Goal: Transaction & Acquisition: Purchase product/service

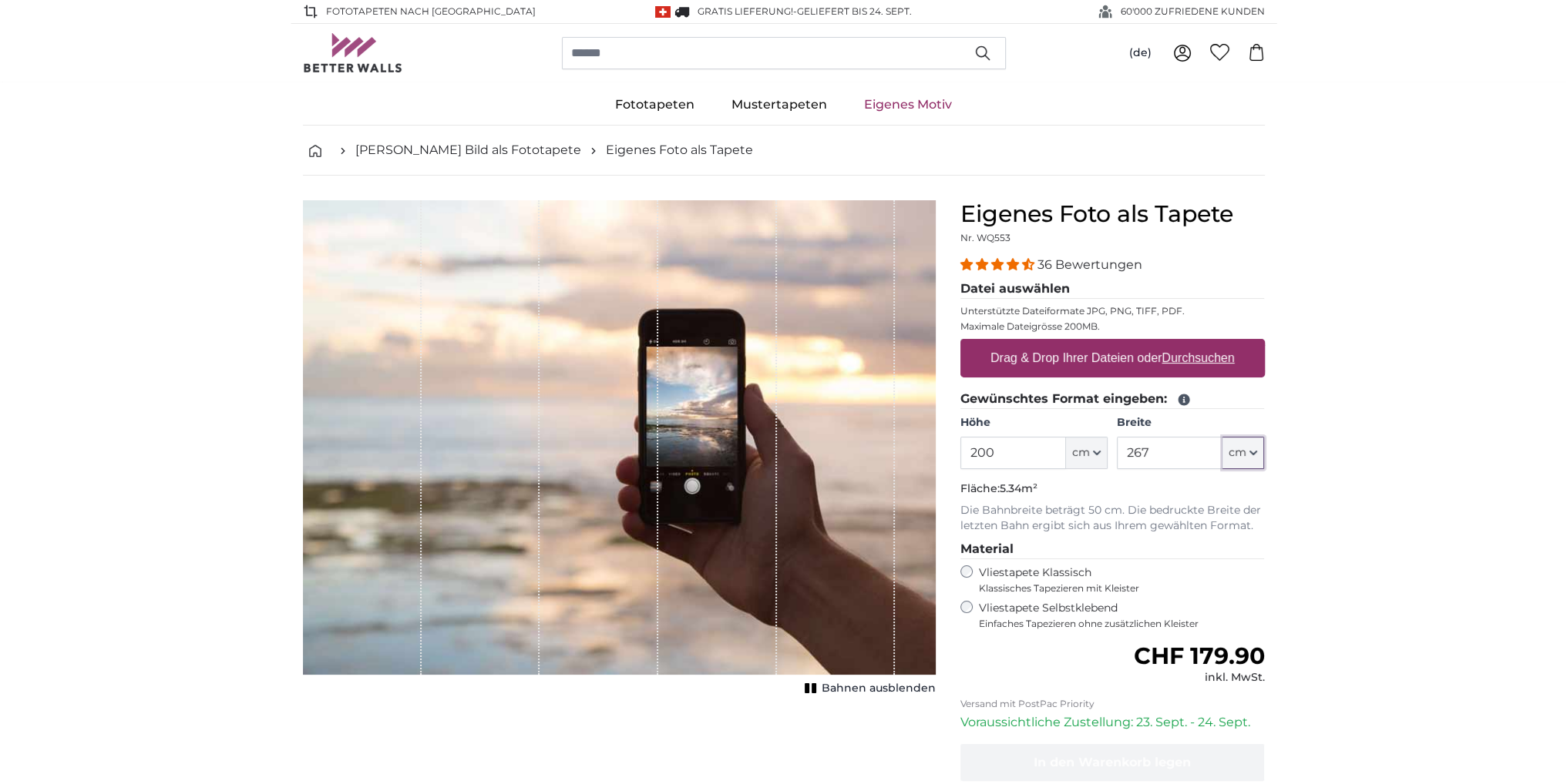
click at [1258, 452] on button "cm" at bounding box center [1243, 453] width 42 height 32
click at [1085, 361] on label "Drag & Drop Ihrer Dateien oder Durchsuchen" at bounding box center [1112, 357] width 256 height 31
click at [1085, 343] on input "Drag & Drop Ihrer Dateien oder Durchsuchen" at bounding box center [1113, 340] width 305 height 5
click at [1062, 349] on label "Drag & Drop Ihrer Dateien oder Durchsuchen" at bounding box center [1112, 357] width 256 height 31
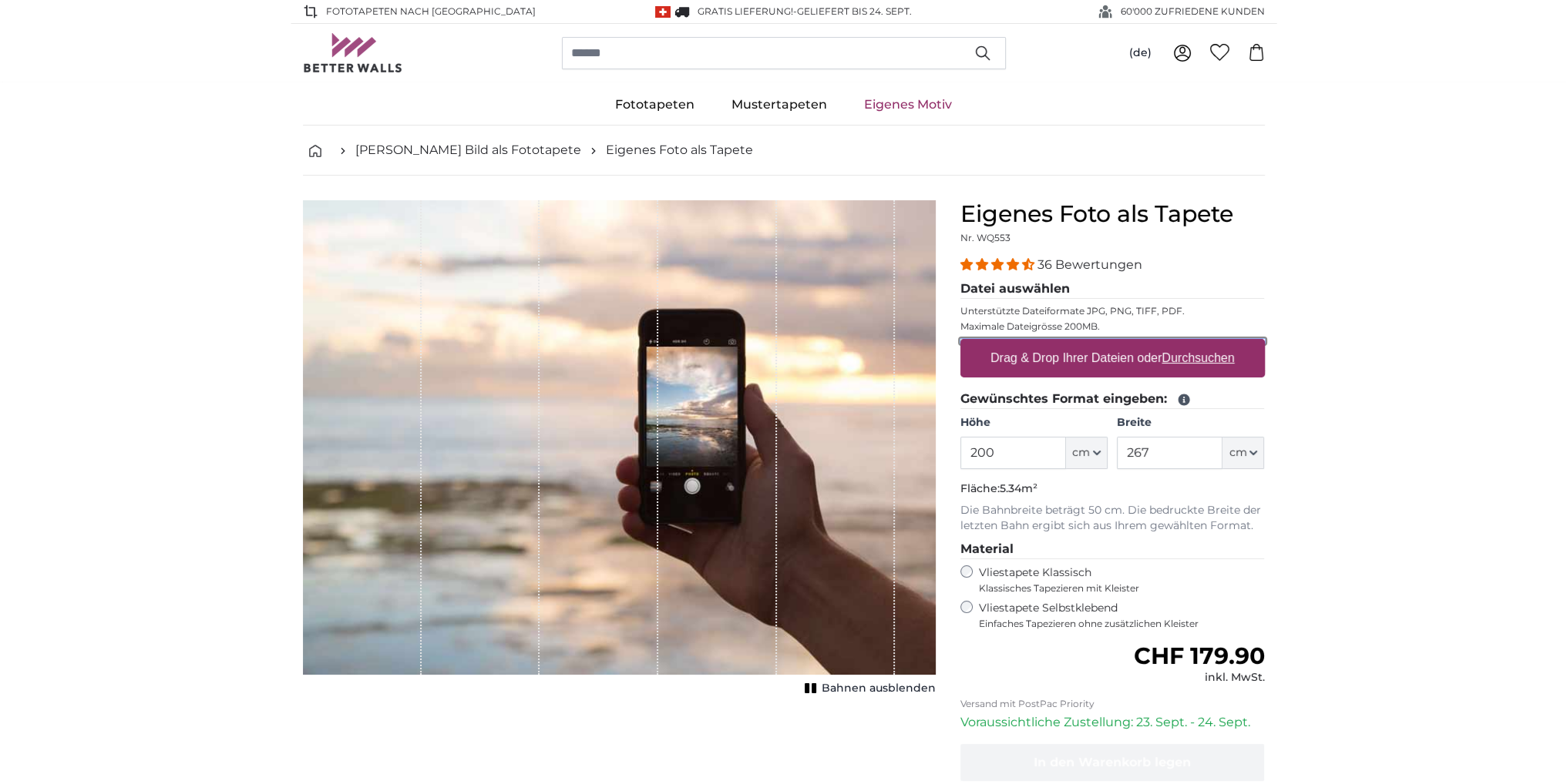
click at [1062, 343] on input "Drag & Drop Ihrer Dateien oder Durchsuchen" at bounding box center [1113, 340] width 305 height 5
click at [1196, 355] on u "Durchsuchen" at bounding box center [1197, 357] width 73 height 13
click at [1196, 343] on input "Drag & Drop Ihrer Dateien oder Durchsuchen" at bounding box center [1113, 340] width 305 height 5
type input "**********"
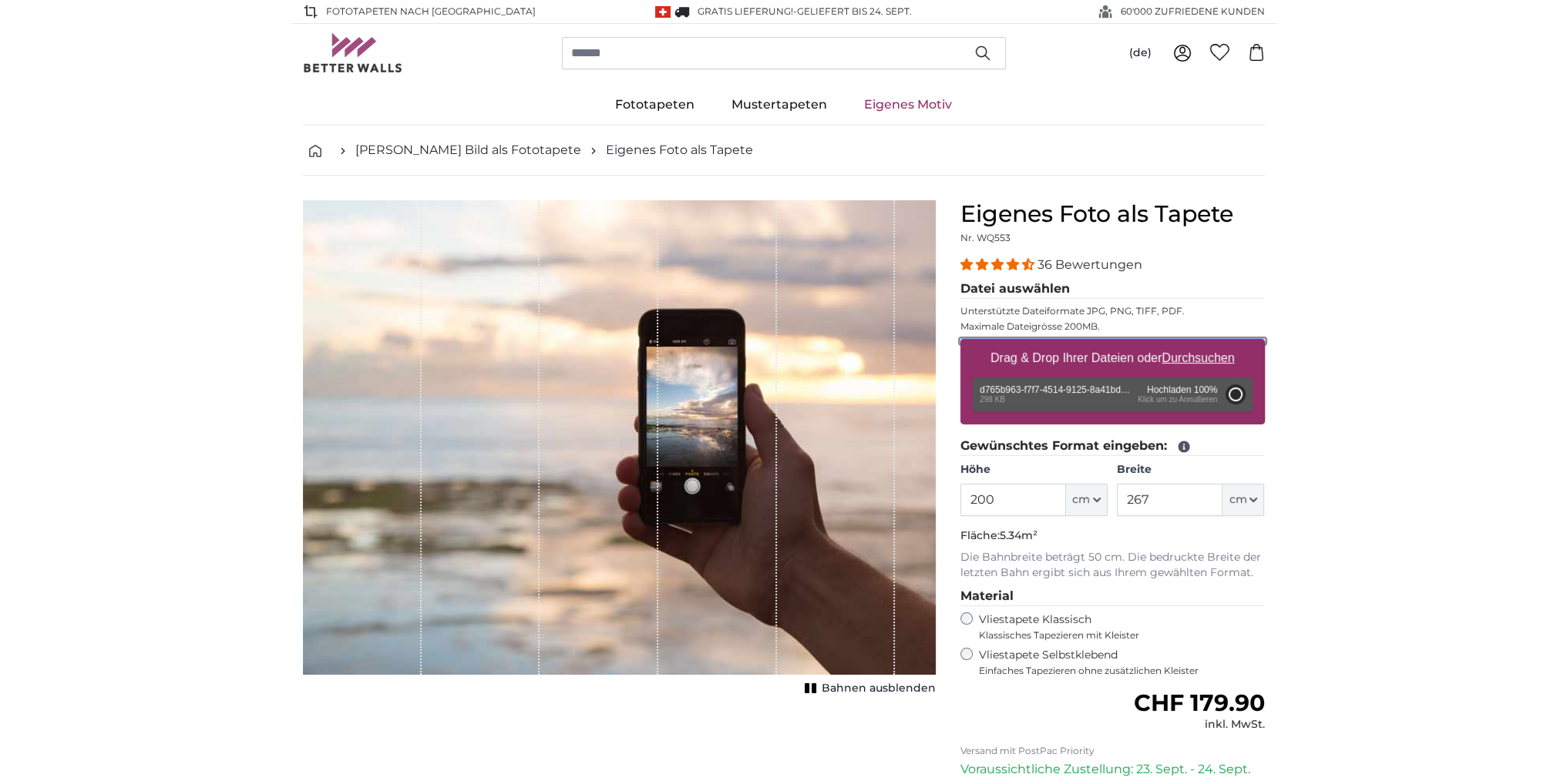
type input "145.3"
type input "109"
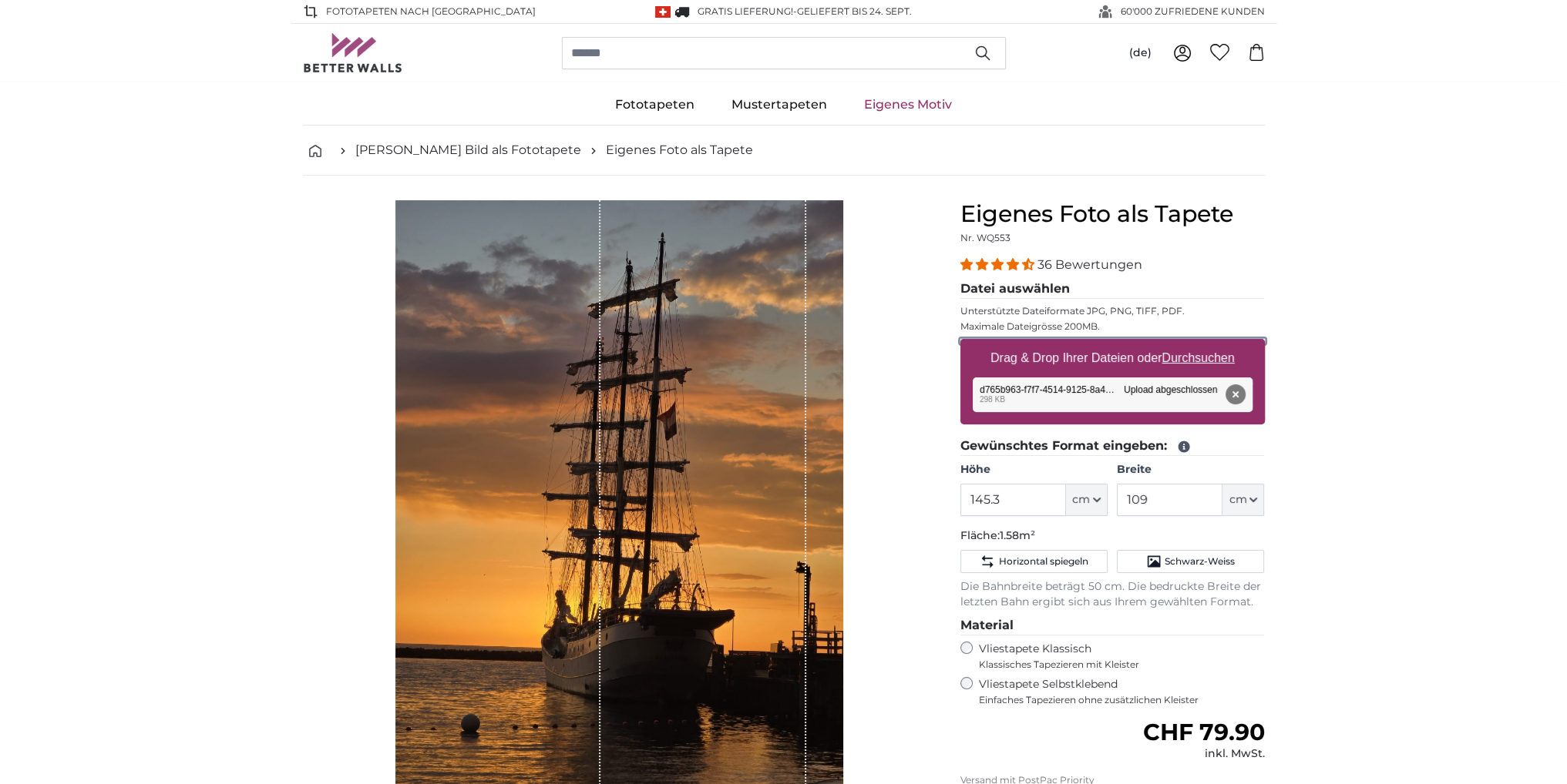
scroll to position [77, 0]
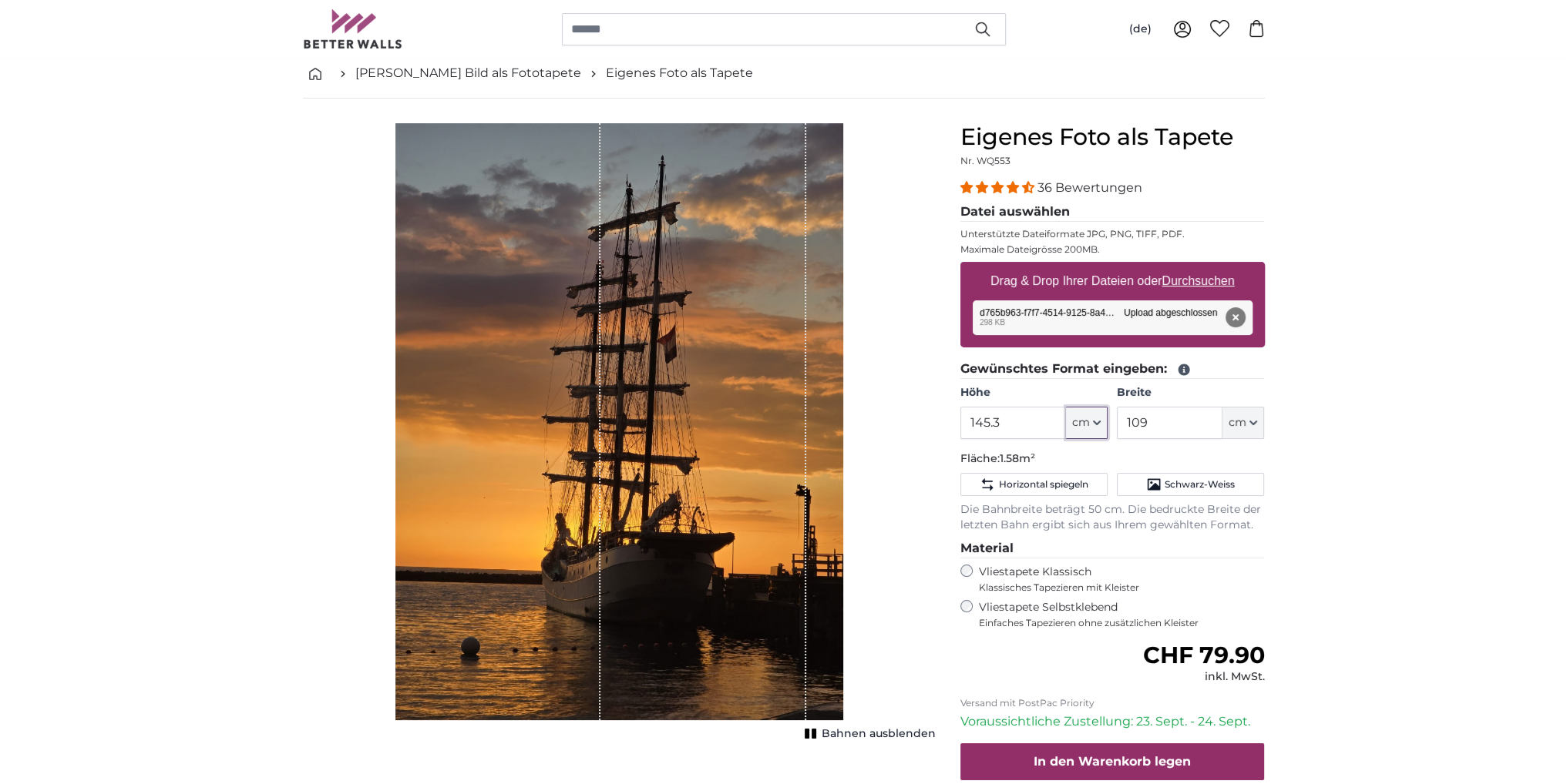
click at [1098, 422] on icon "button" at bounding box center [1097, 422] width 7 height 3
click at [1020, 420] on input "145.3" at bounding box center [1013, 423] width 106 height 32
drag, startPoint x: 1019, startPoint y: 421, endPoint x: 961, endPoint y: 425, distance: 58.1
click at [961, 425] on input "145.3" at bounding box center [1013, 423] width 106 height 32
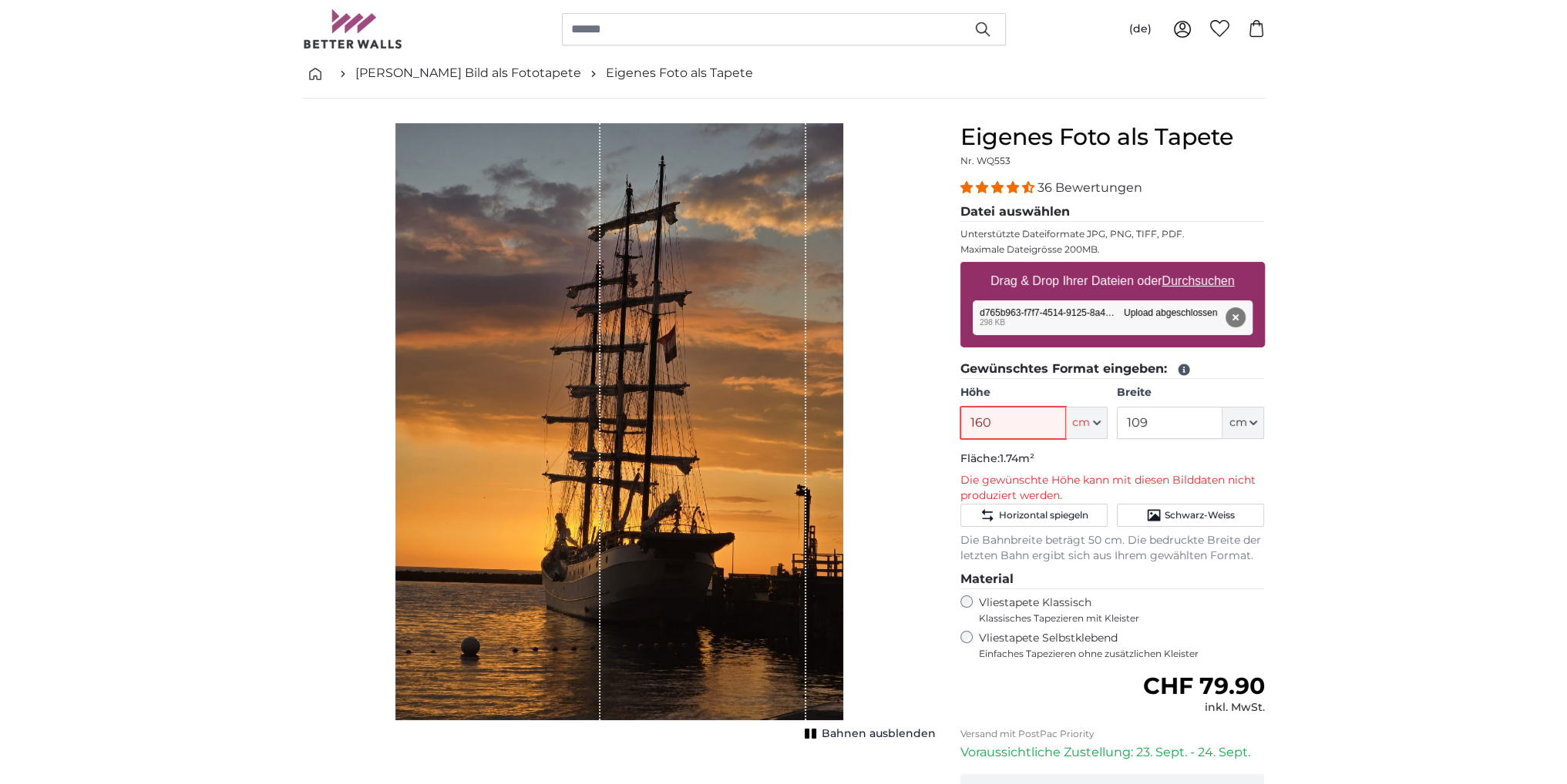
type input "160"
click at [1177, 425] on input "109" at bounding box center [1170, 423] width 106 height 32
drag, startPoint x: 1169, startPoint y: 423, endPoint x: 1169, endPoint y: 475, distance: 52.0
click at [1117, 427] on input "109" at bounding box center [1170, 423] width 106 height 32
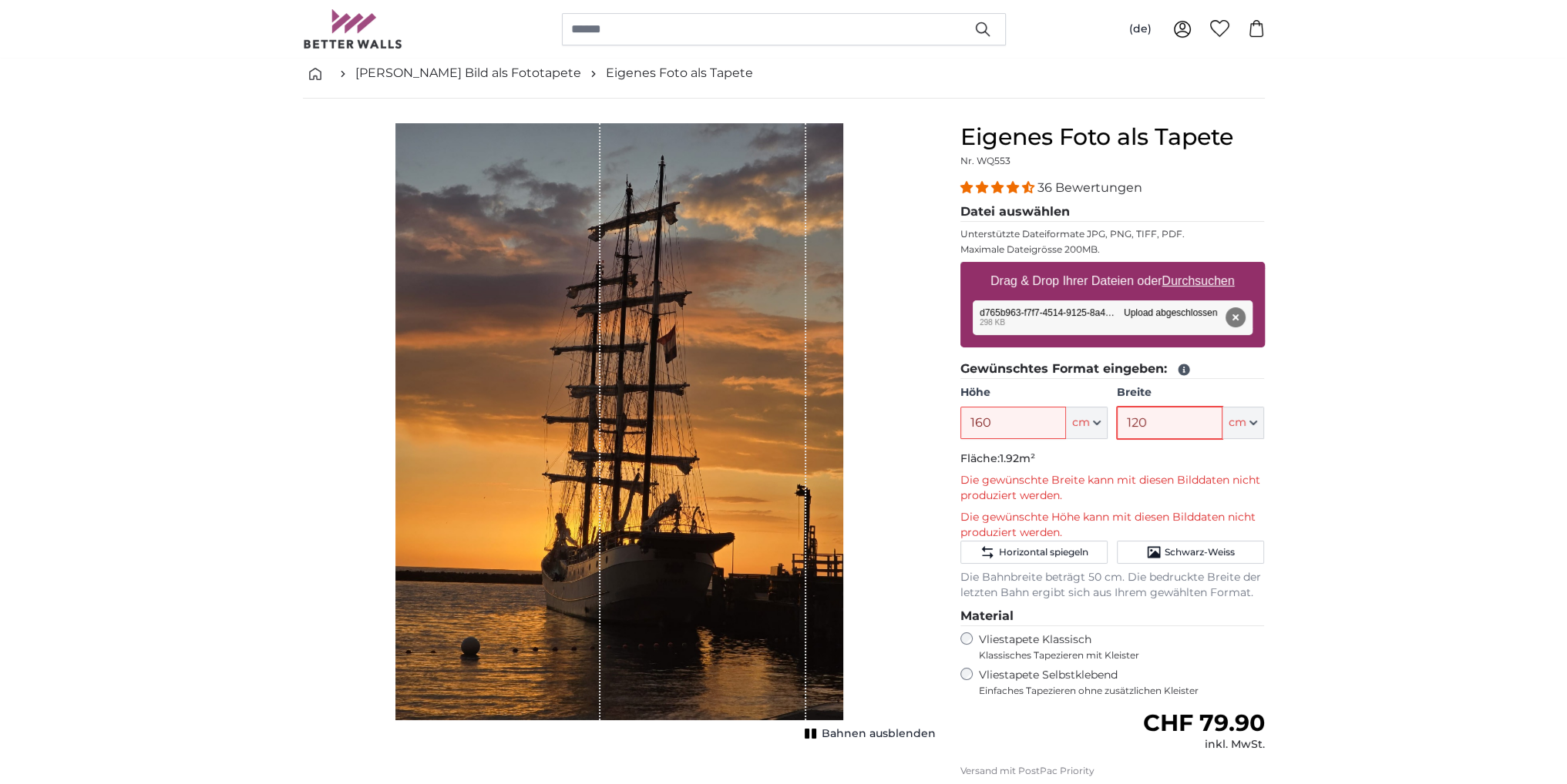
type input "120"
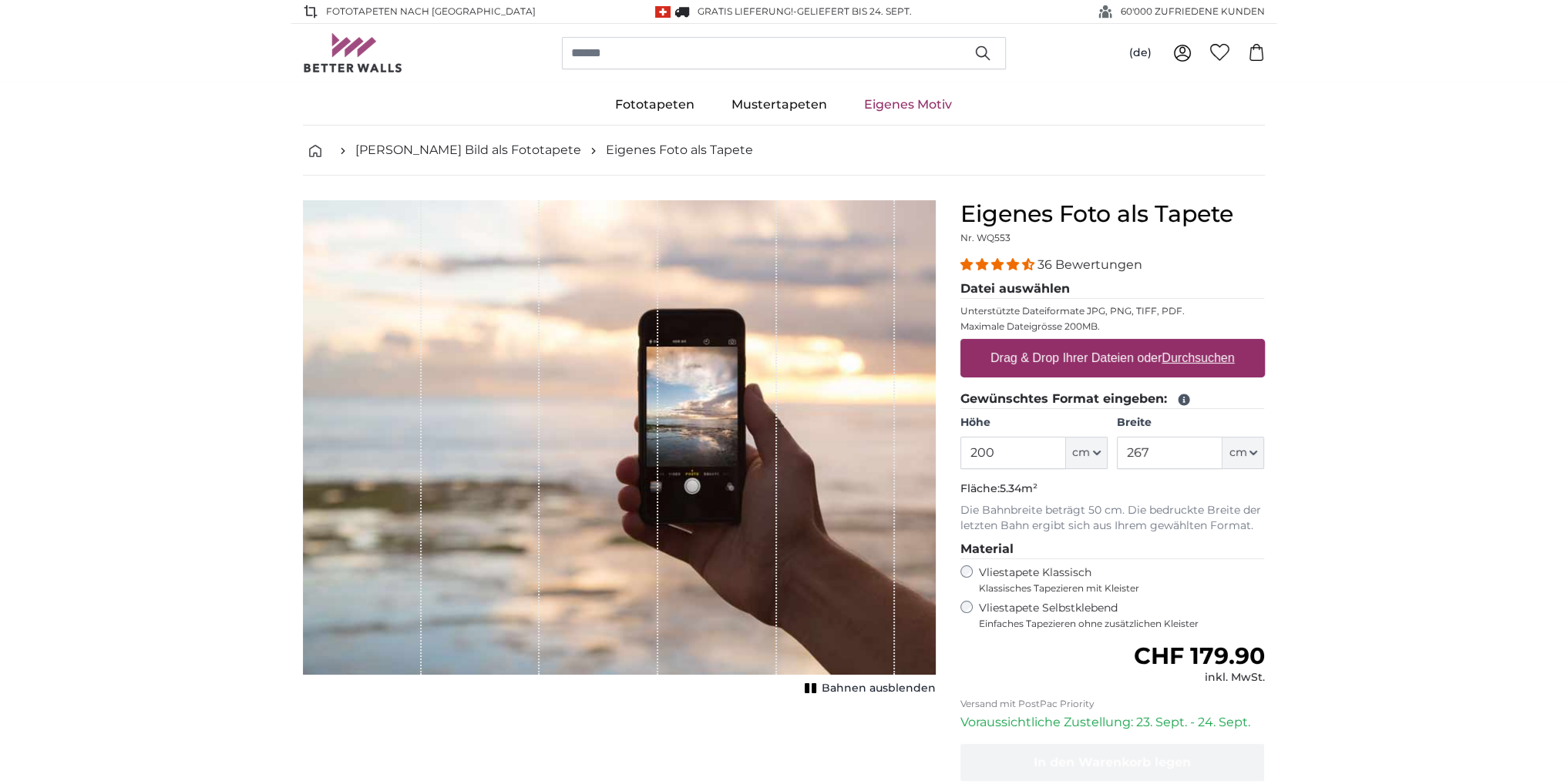
click at [1043, 355] on label "Drag & Drop Ihrer Dateien oder Durchsuchen" at bounding box center [1112, 357] width 256 height 31
click at [1043, 343] on input "Drag & Drop Ihrer Dateien oder Durchsuchen" at bounding box center [1113, 340] width 305 height 5
type input "**********"
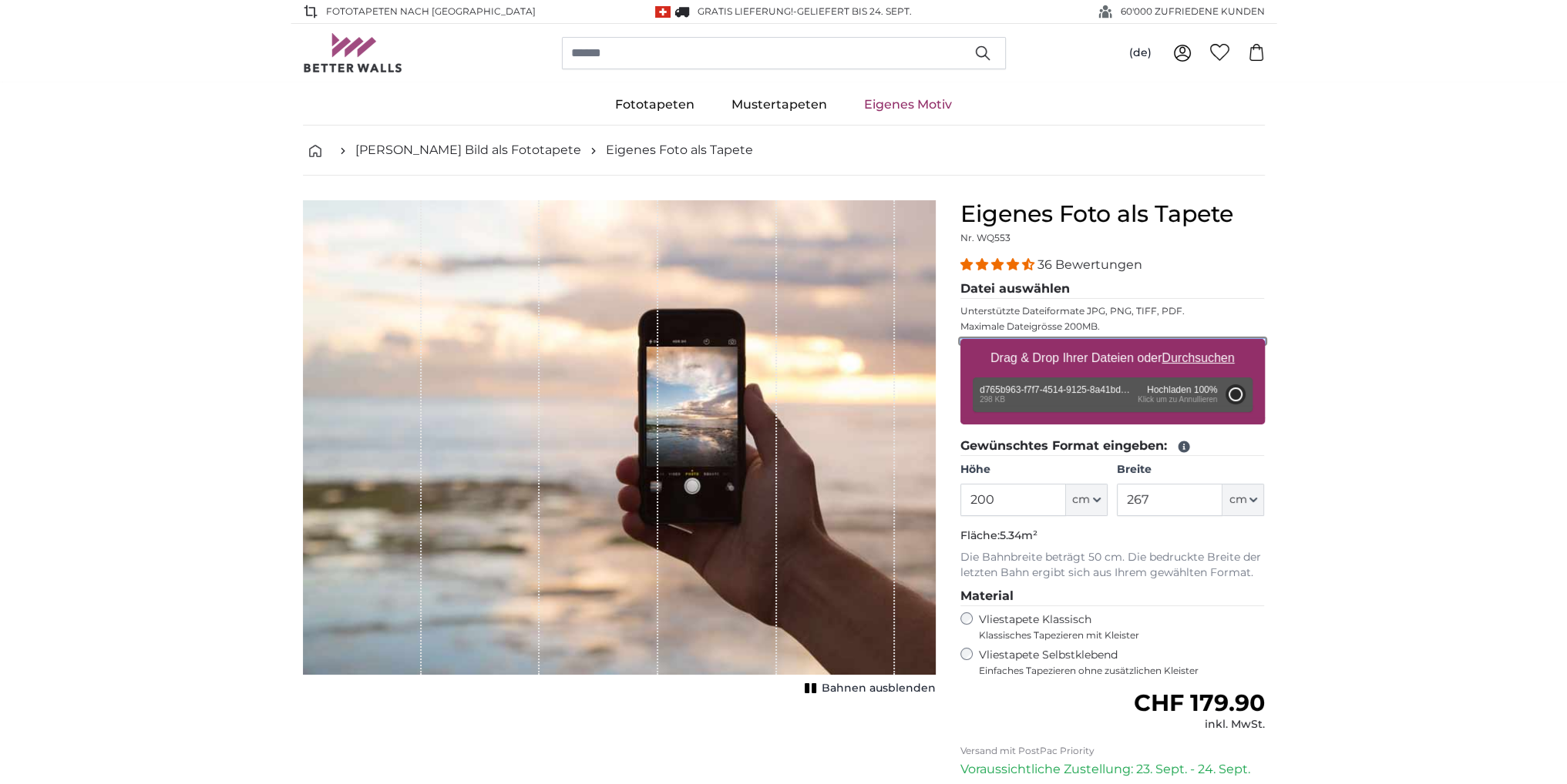
type input "145.3"
type input "109"
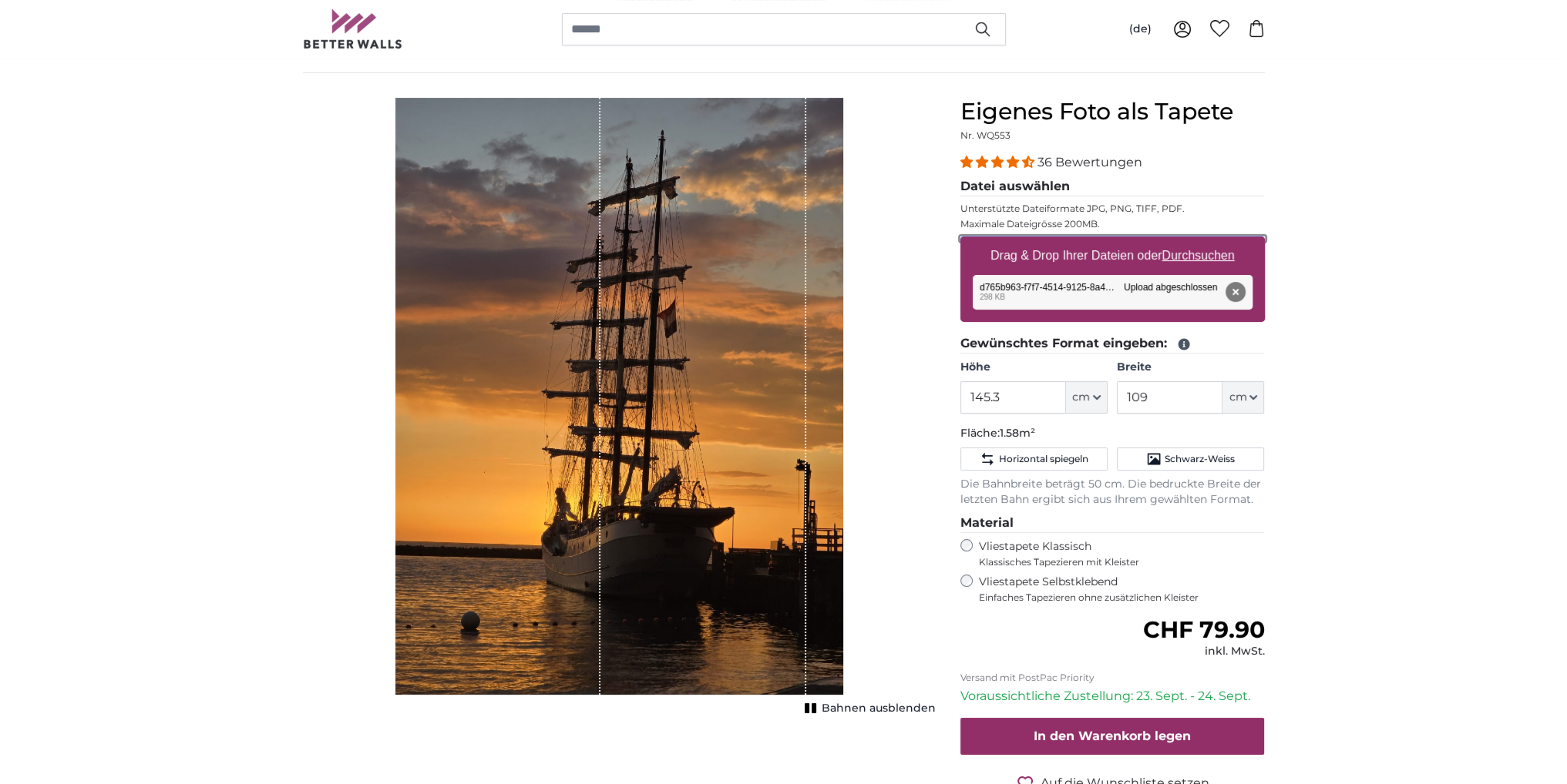
scroll to position [77, 0]
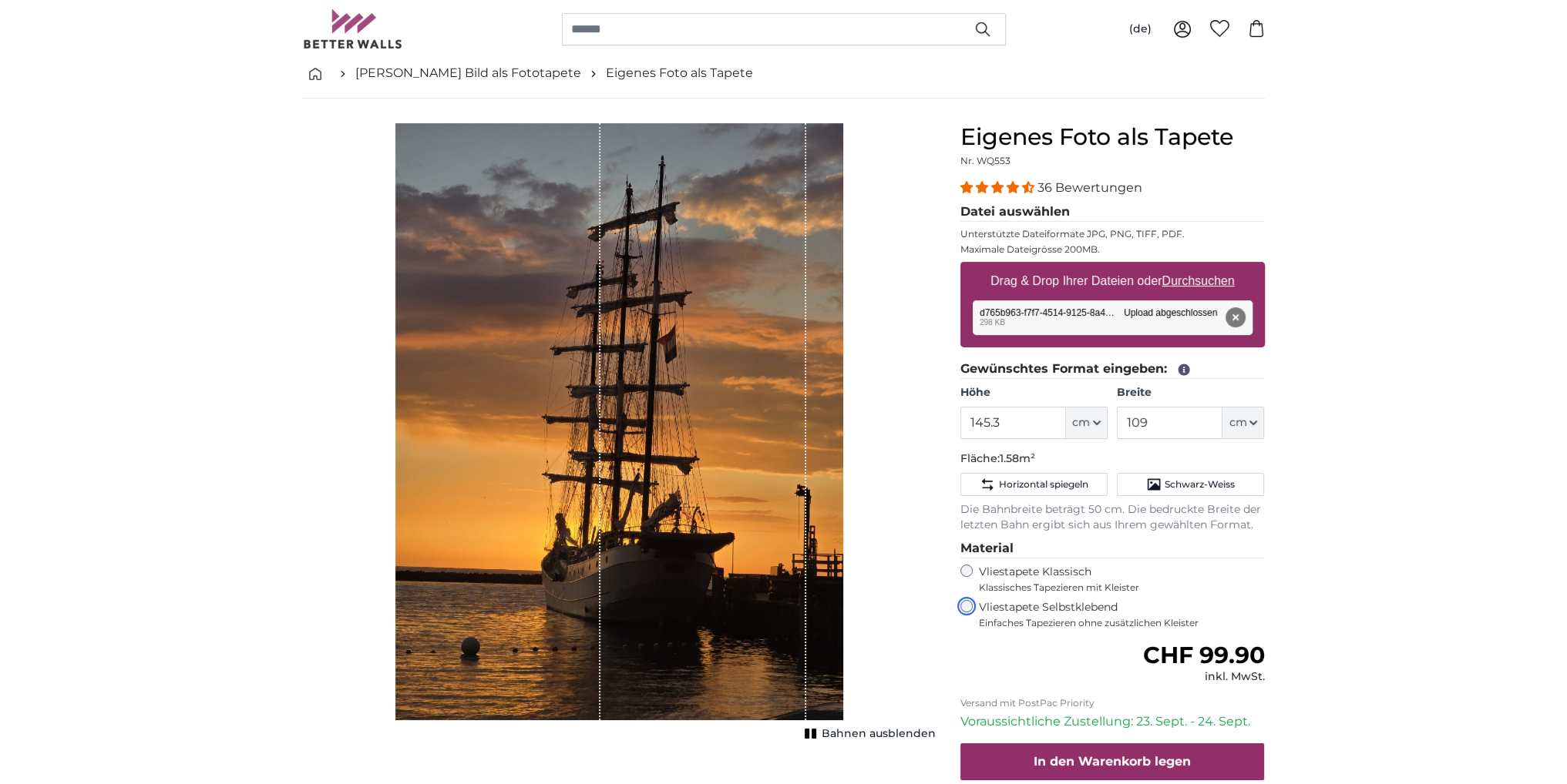
scroll to position [154, 0]
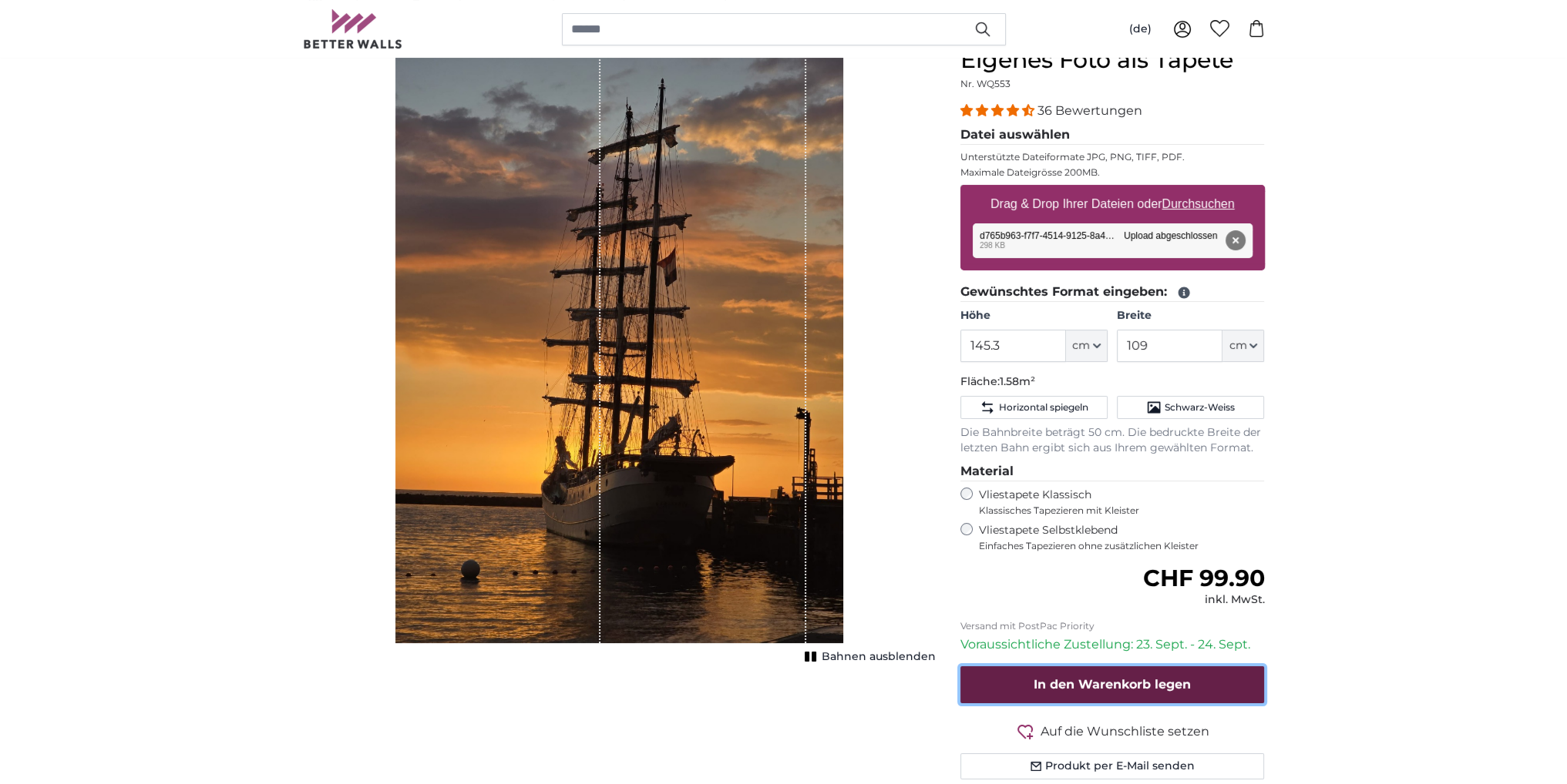
click at [1103, 690] on span "In den Warenkorb legen" at bounding box center [1112, 684] width 157 height 14
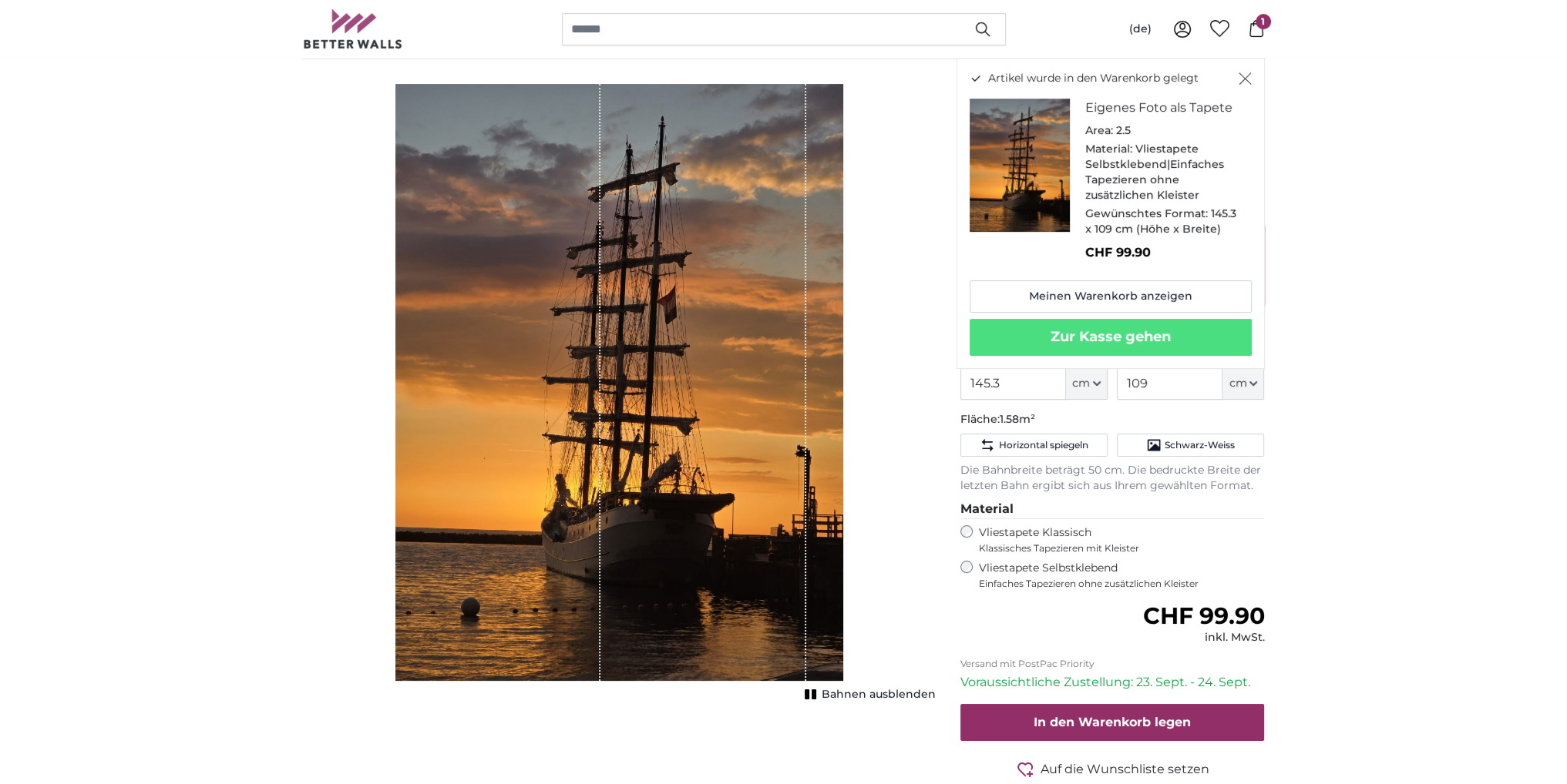
scroll to position [0, 0]
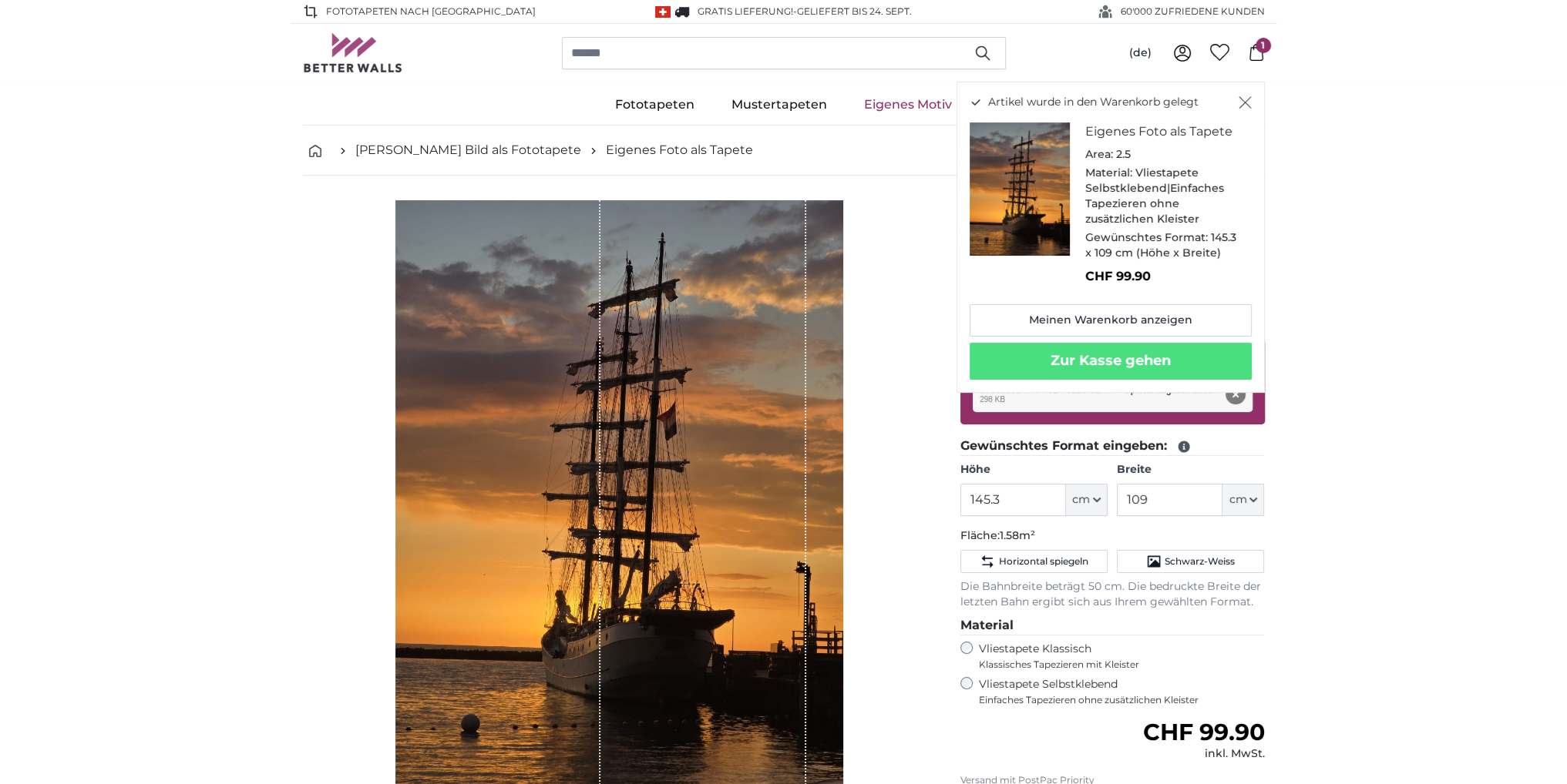
click at [899, 99] on link "Eigenes Motiv" at bounding box center [907, 105] width 125 height 40
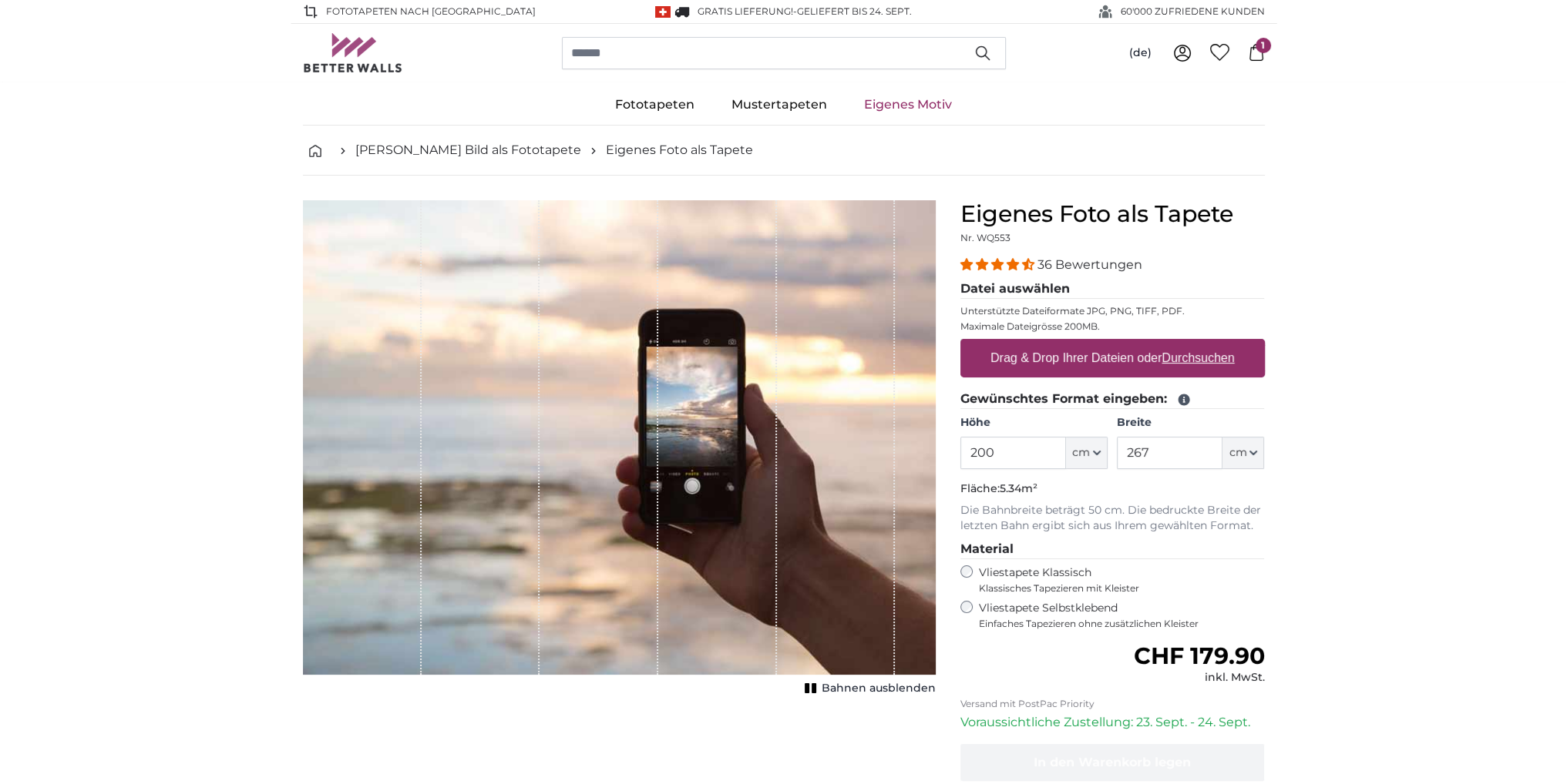
click at [1080, 361] on label "Drag & Drop Ihrer Dateien oder Durchsuchen" at bounding box center [1112, 357] width 256 height 31
click at [1080, 343] on input "Drag & Drop Ihrer Dateien oder Durchsuchen" at bounding box center [1113, 340] width 305 height 5
type input "**********"
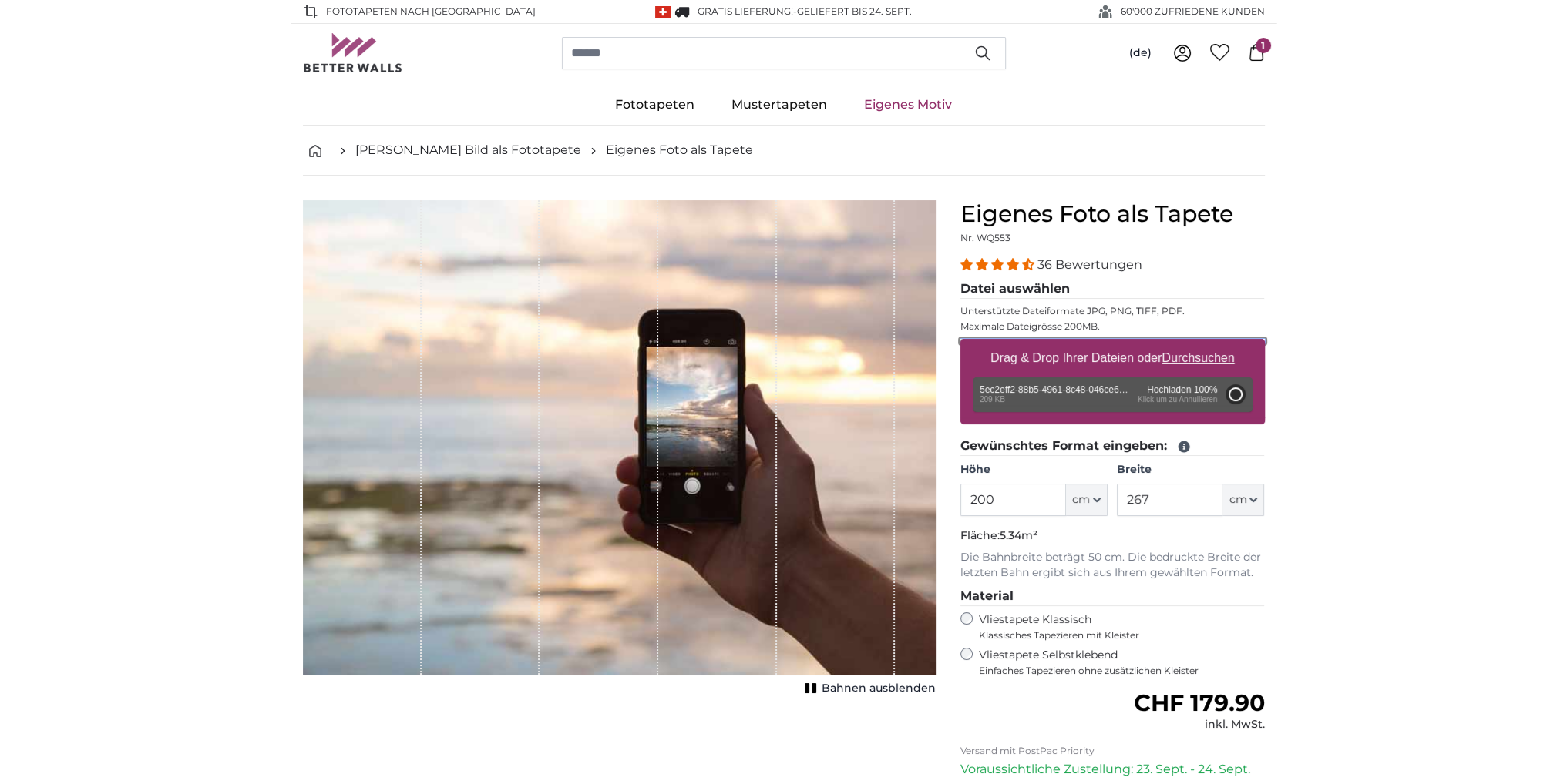
type input "81"
type input "107.7"
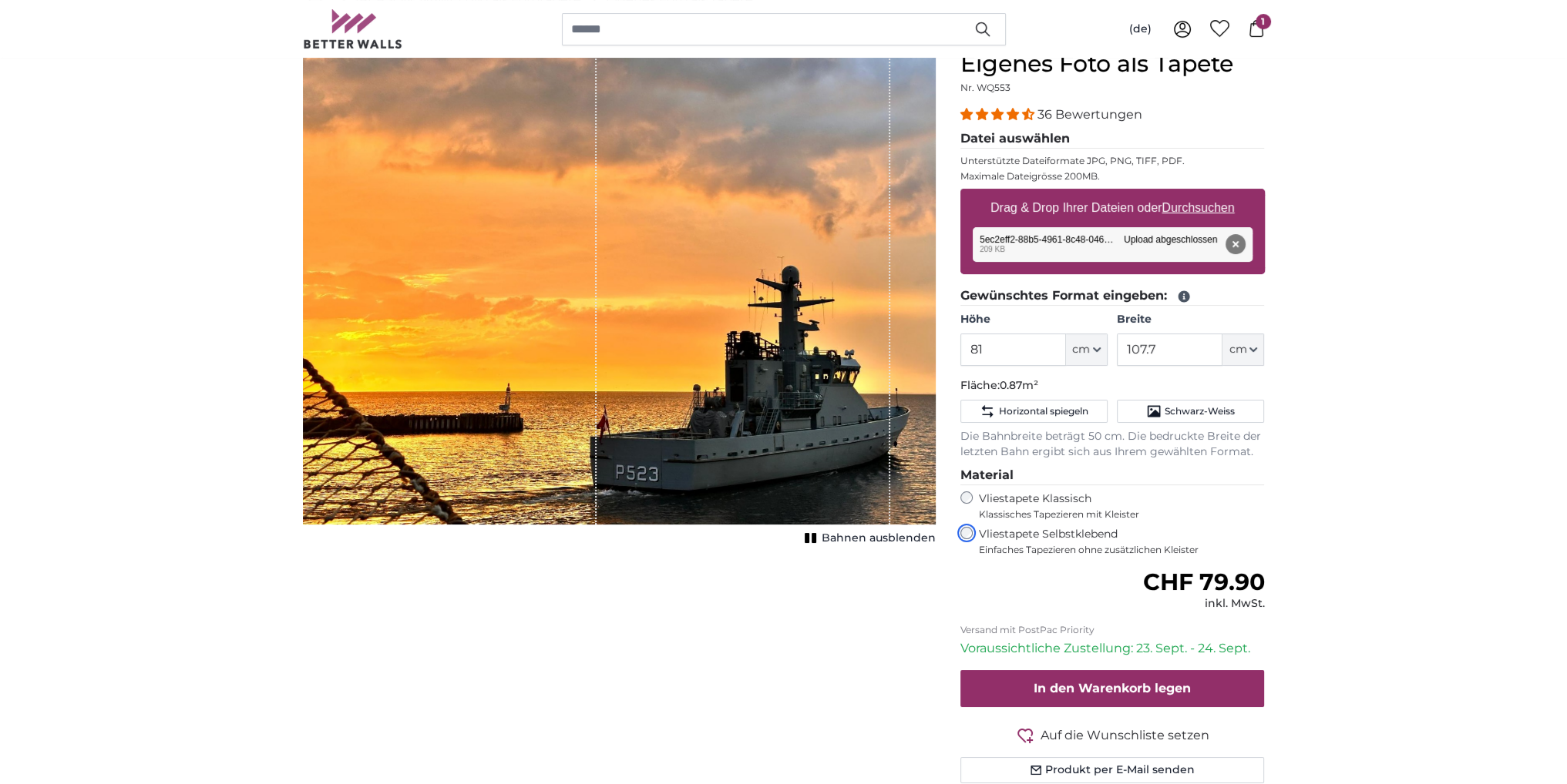
scroll to position [154, 0]
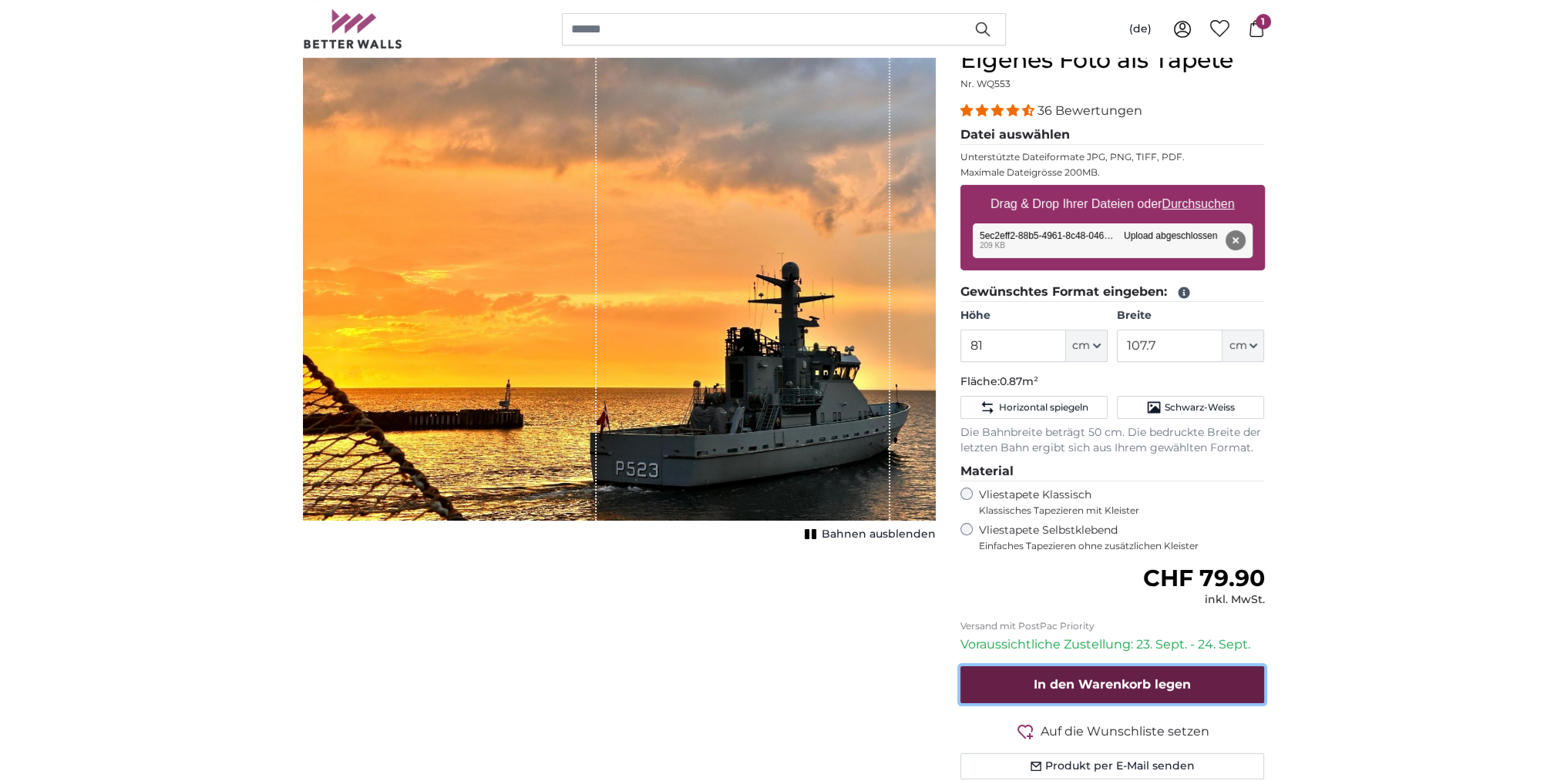
click at [1128, 691] on button "In den Warenkorb legen" at bounding box center [1113, 684] width 305 height 37
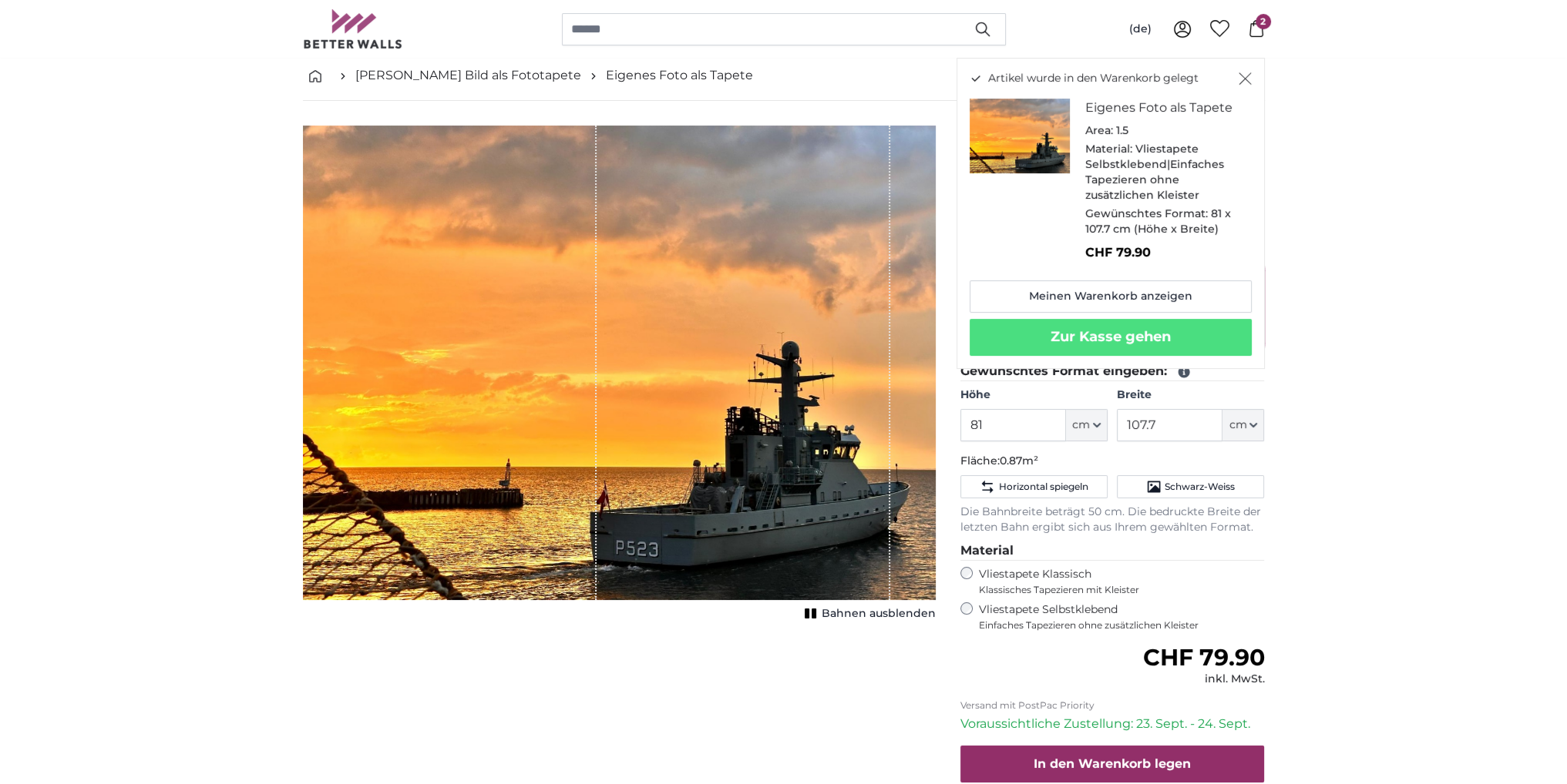
scroll to position [0, 0]
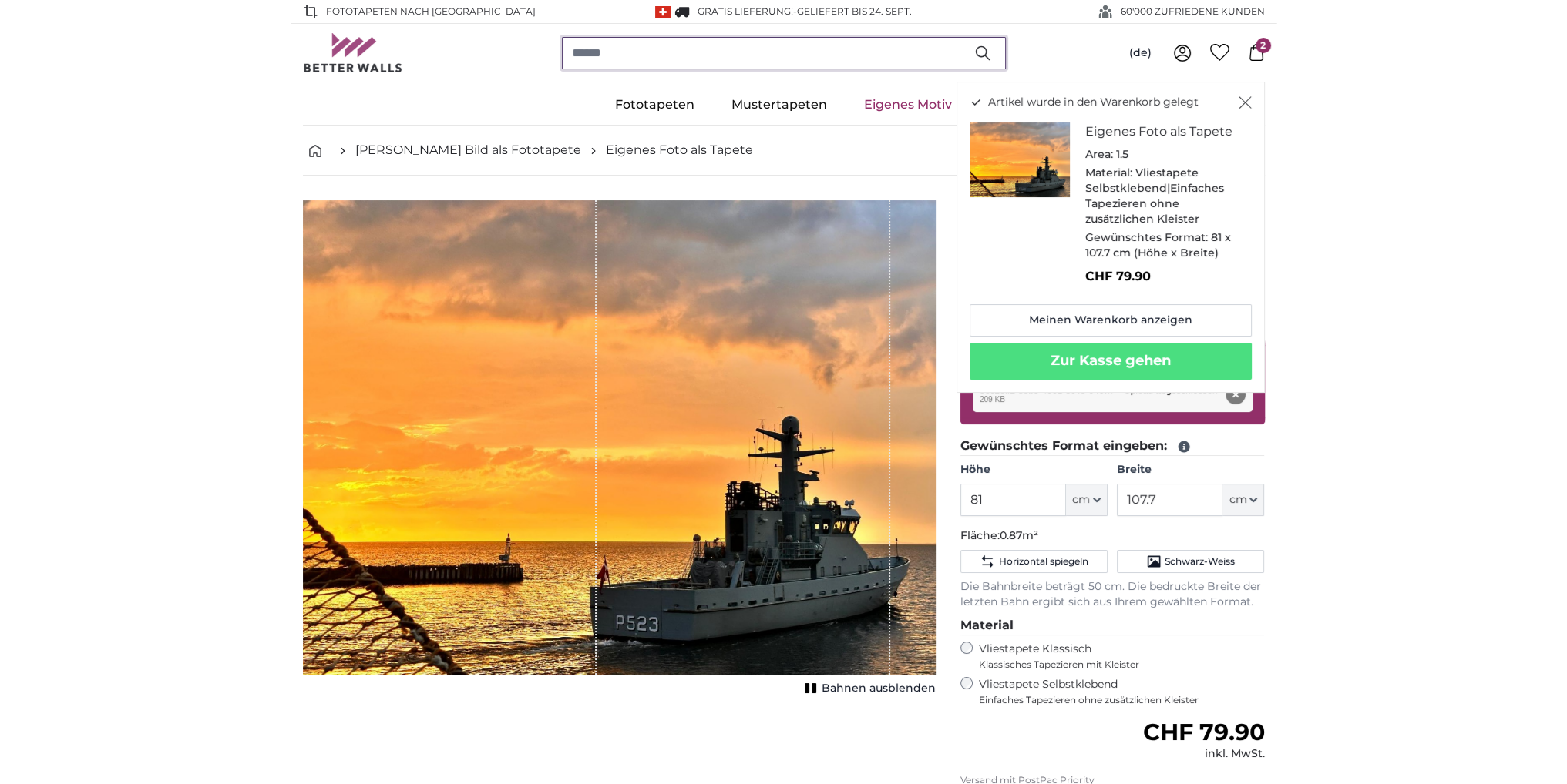
click at [642, 61] on input "search" at bounding box center [784, 53] width 444 height 32
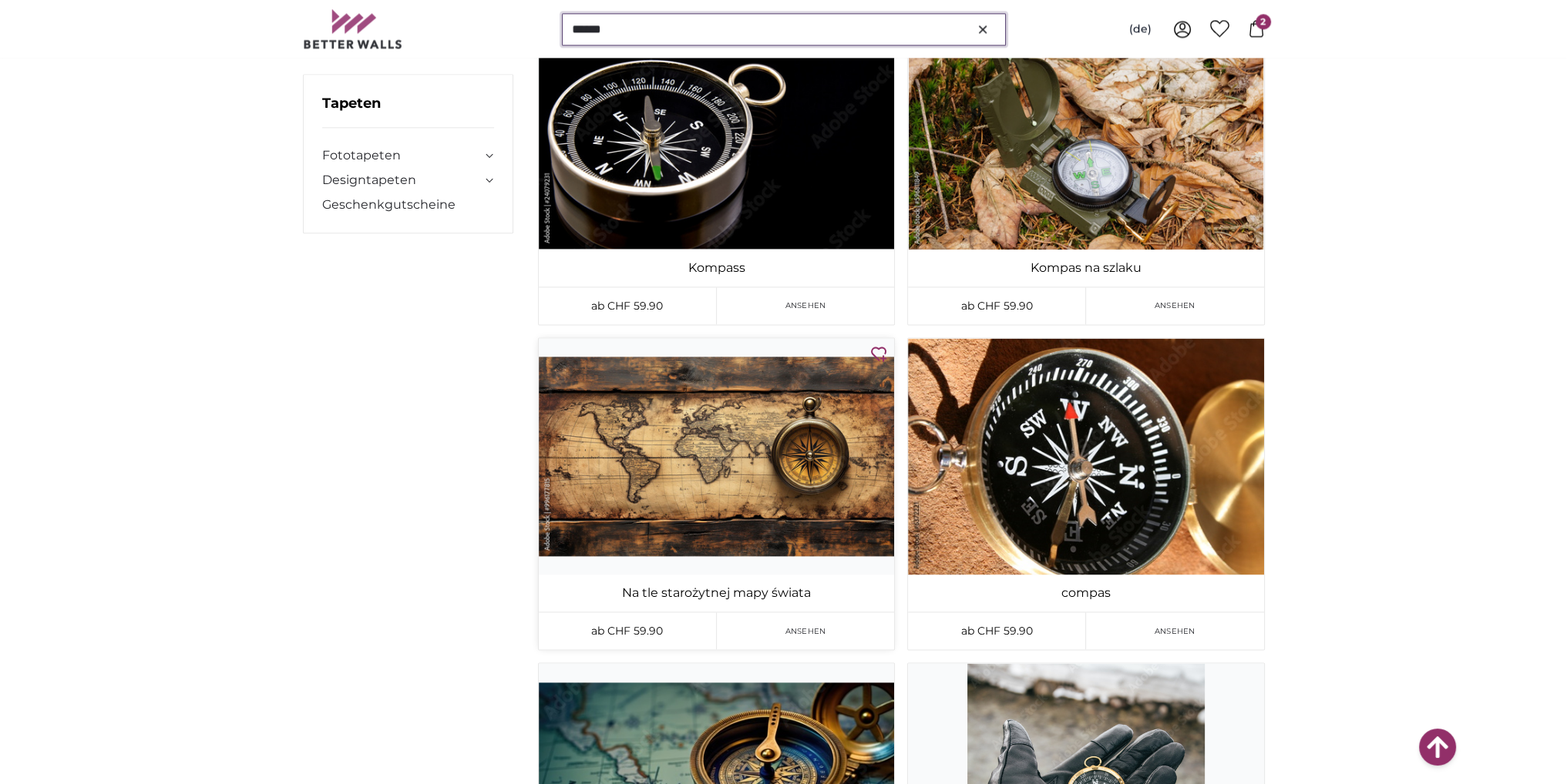
scroll to position [2619, 0]
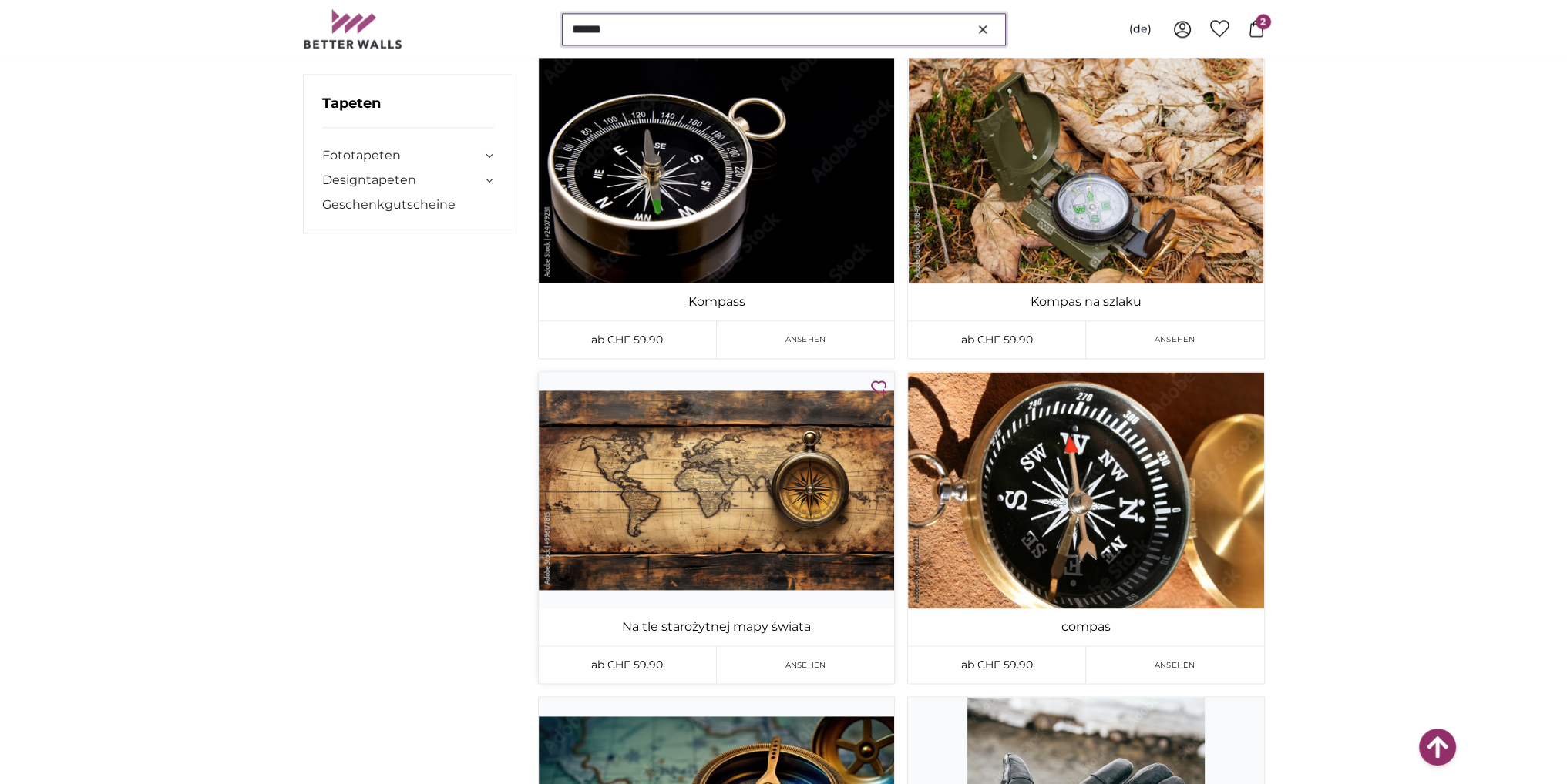
type input "******"
click at [725, 483] on img at bounding box center [715, 490] width 355 height 236
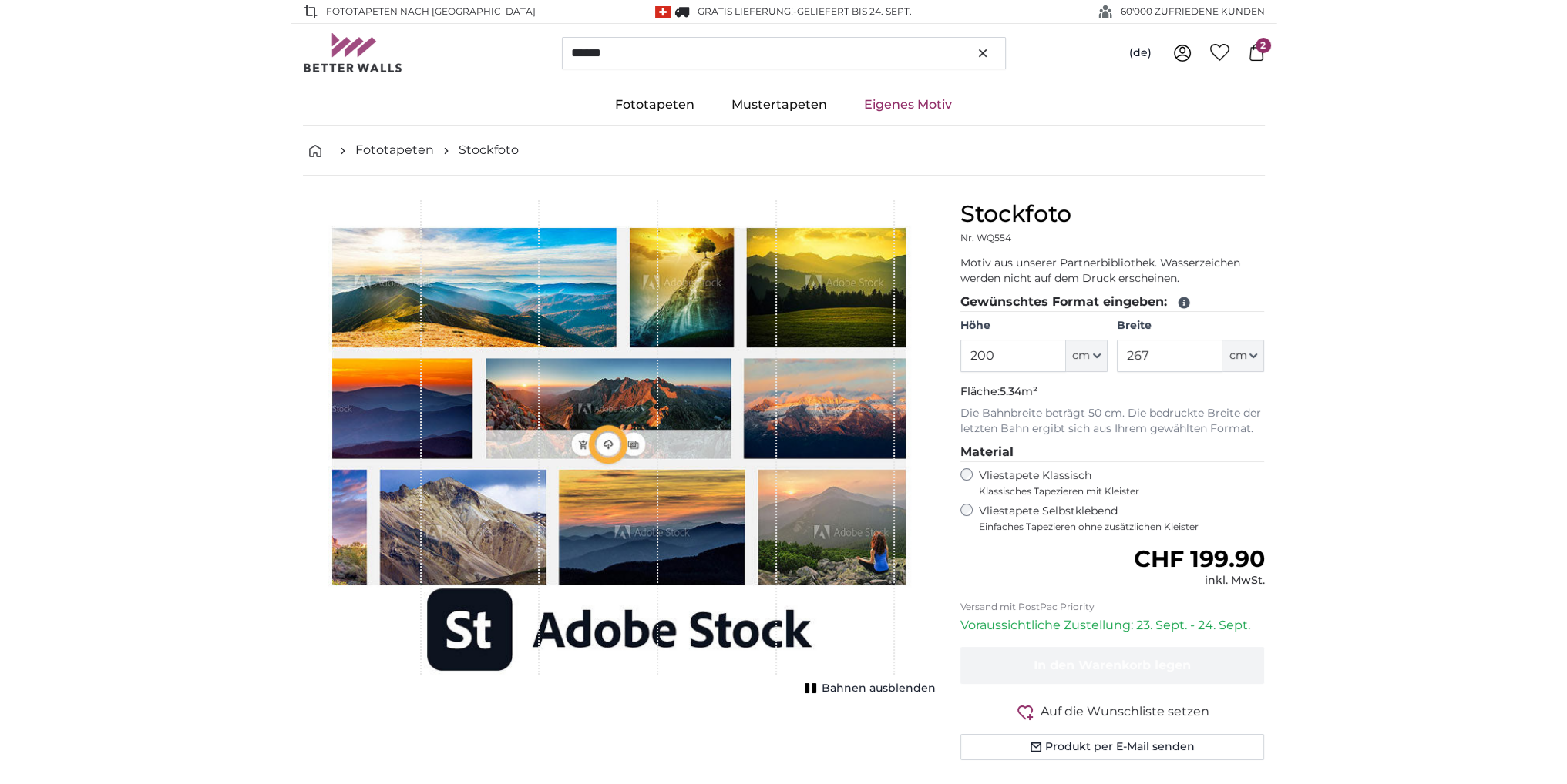
type input "121"
type input "215.4"
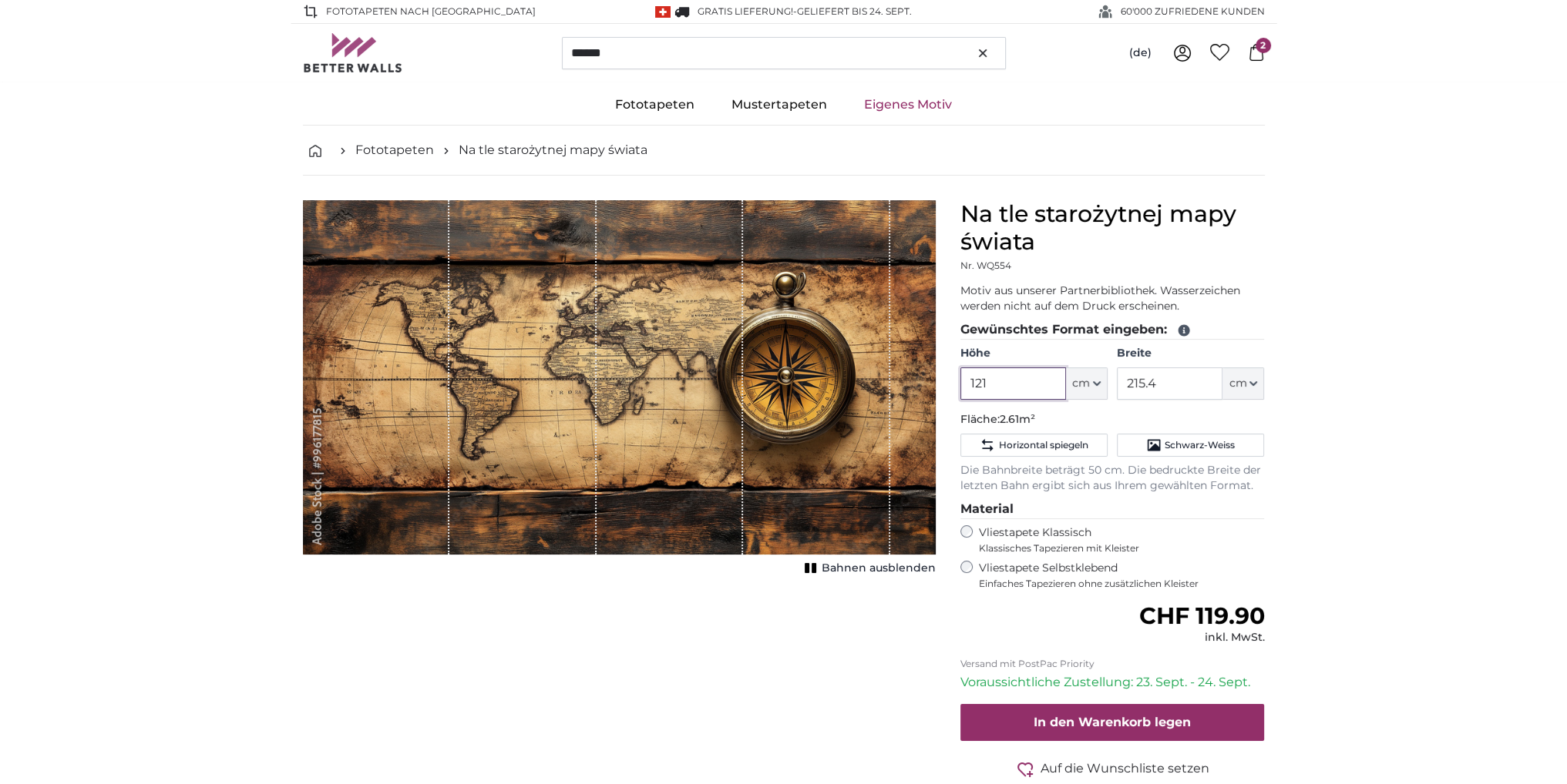
drag, startPoint x: 940, startPoint y: 389, endPoint x: 923, endPoint y: 389, distance: 17.0
click at [923, 389] on product-detail "Abbrechen Bild zuschneiden Bahnen ausblenden Na tle starożytnej mapy świata Nr.…" at bounding box center [784, 514] width 986 height 678
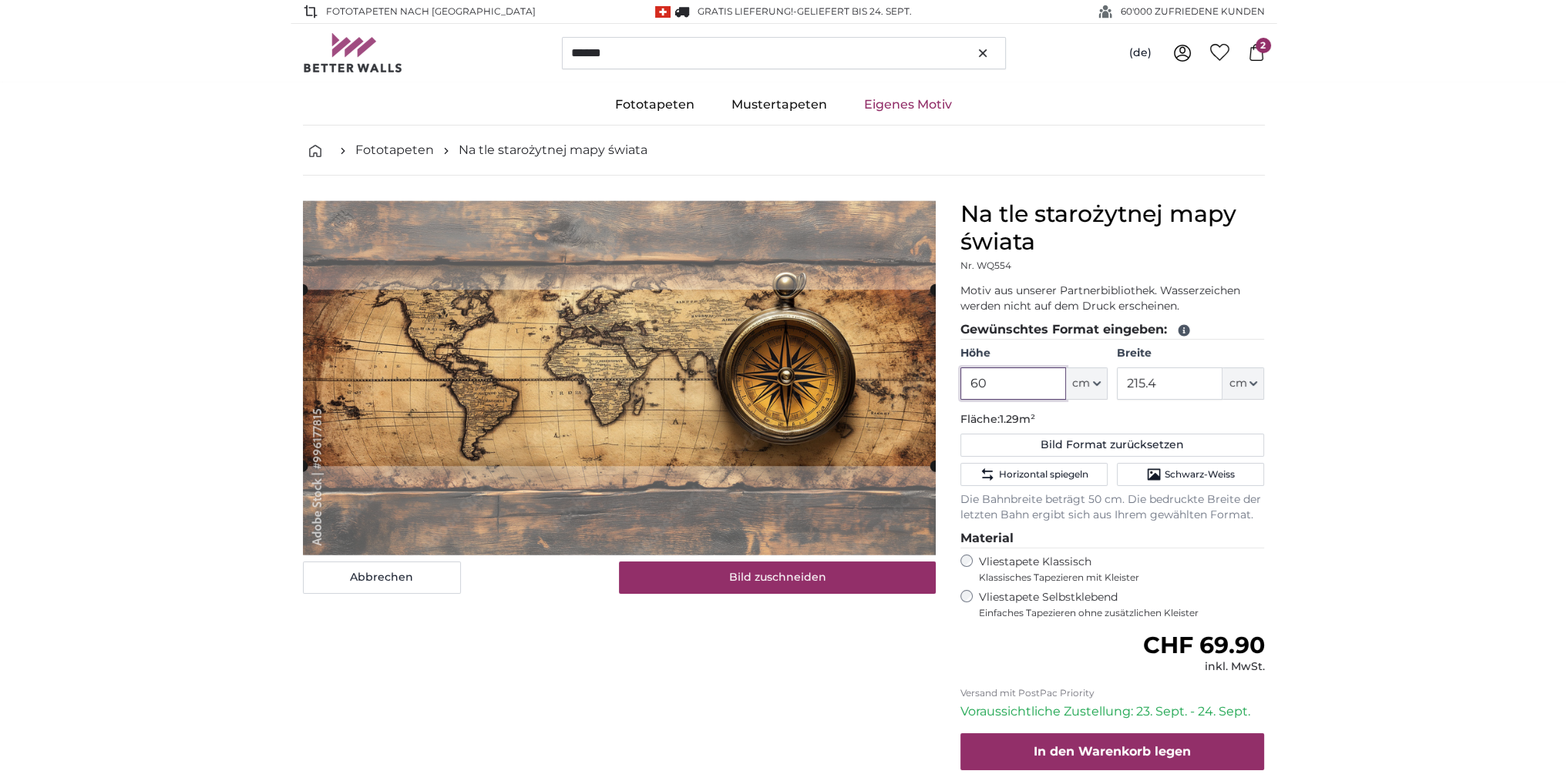
type input "60"
drag, startPoint x: 1106, startPoint y: 391, endPoint x: 1073, endPoint y: 388, distance: 33.1
click at [1073, 388] on div "Höhe 60 ft cm Centimeter (cm) Inches (inch) Feet (ft. in.) Breite 215.4 ft cm C…" at bounding box center [1113, 373] width 305 height 54
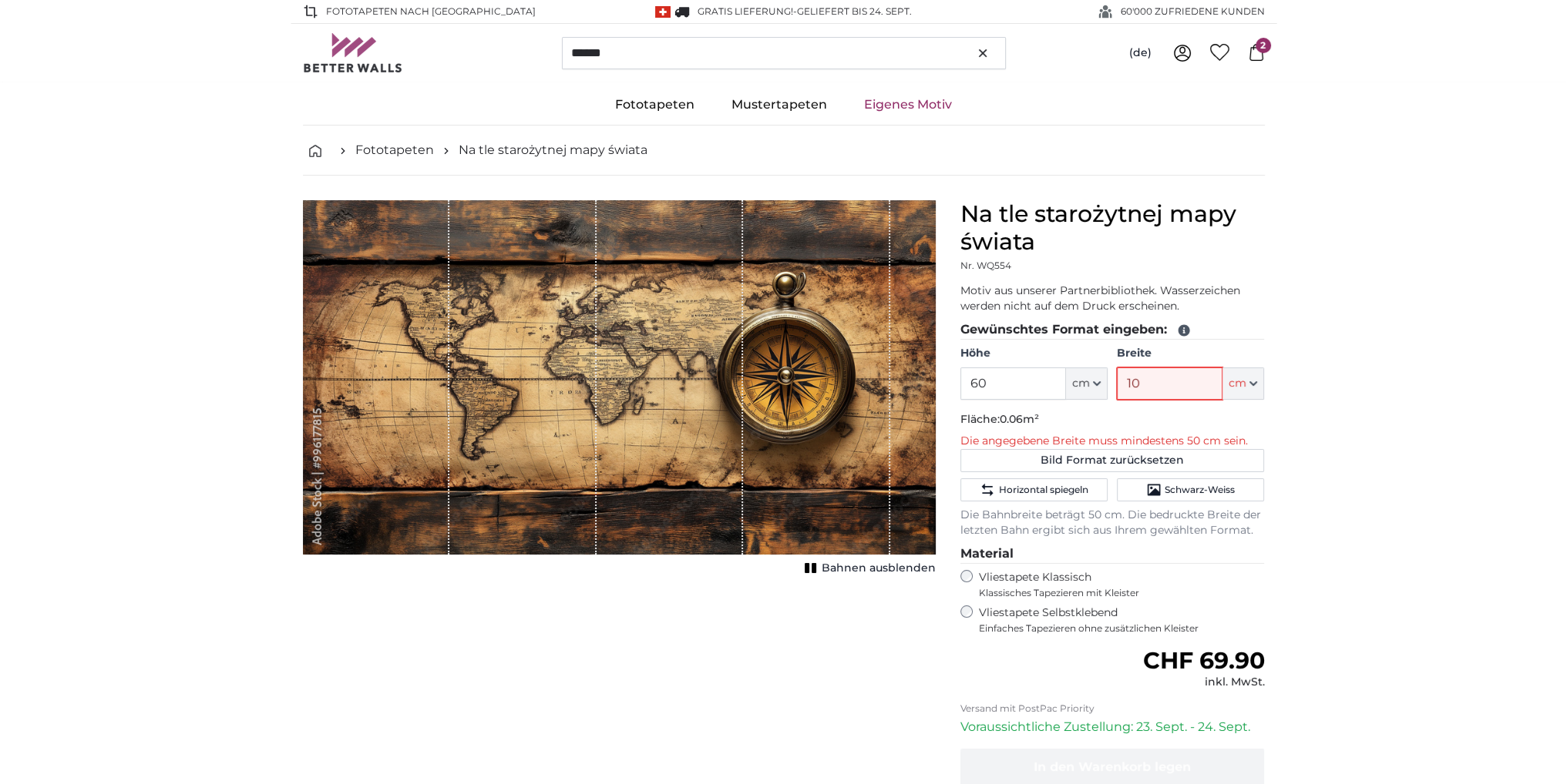
type input "100"
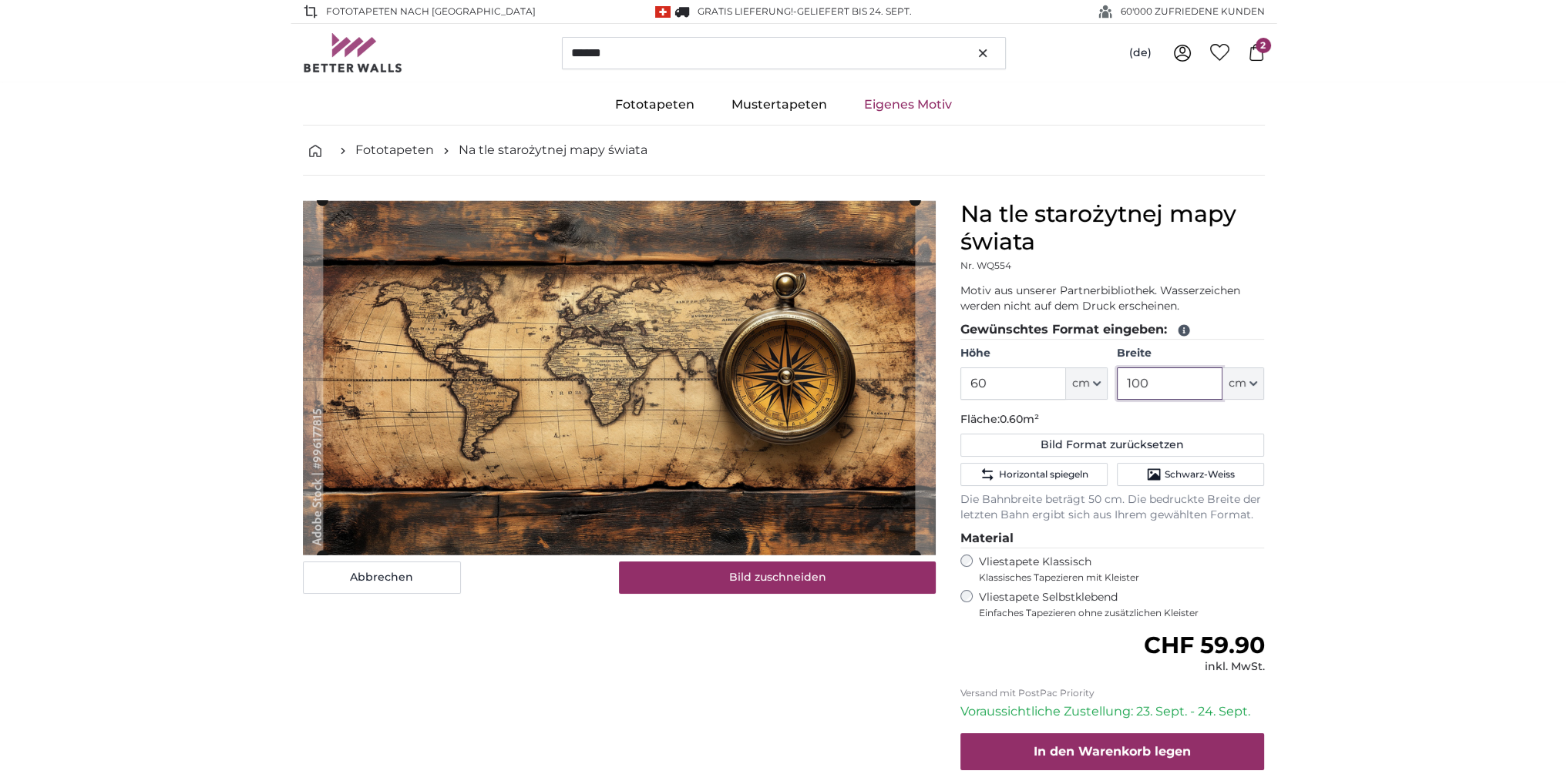
type input "100"
click at [1035, 479] on span "Horizontal spiegeln" at bounding box center [1043, 474] width 89 height 12
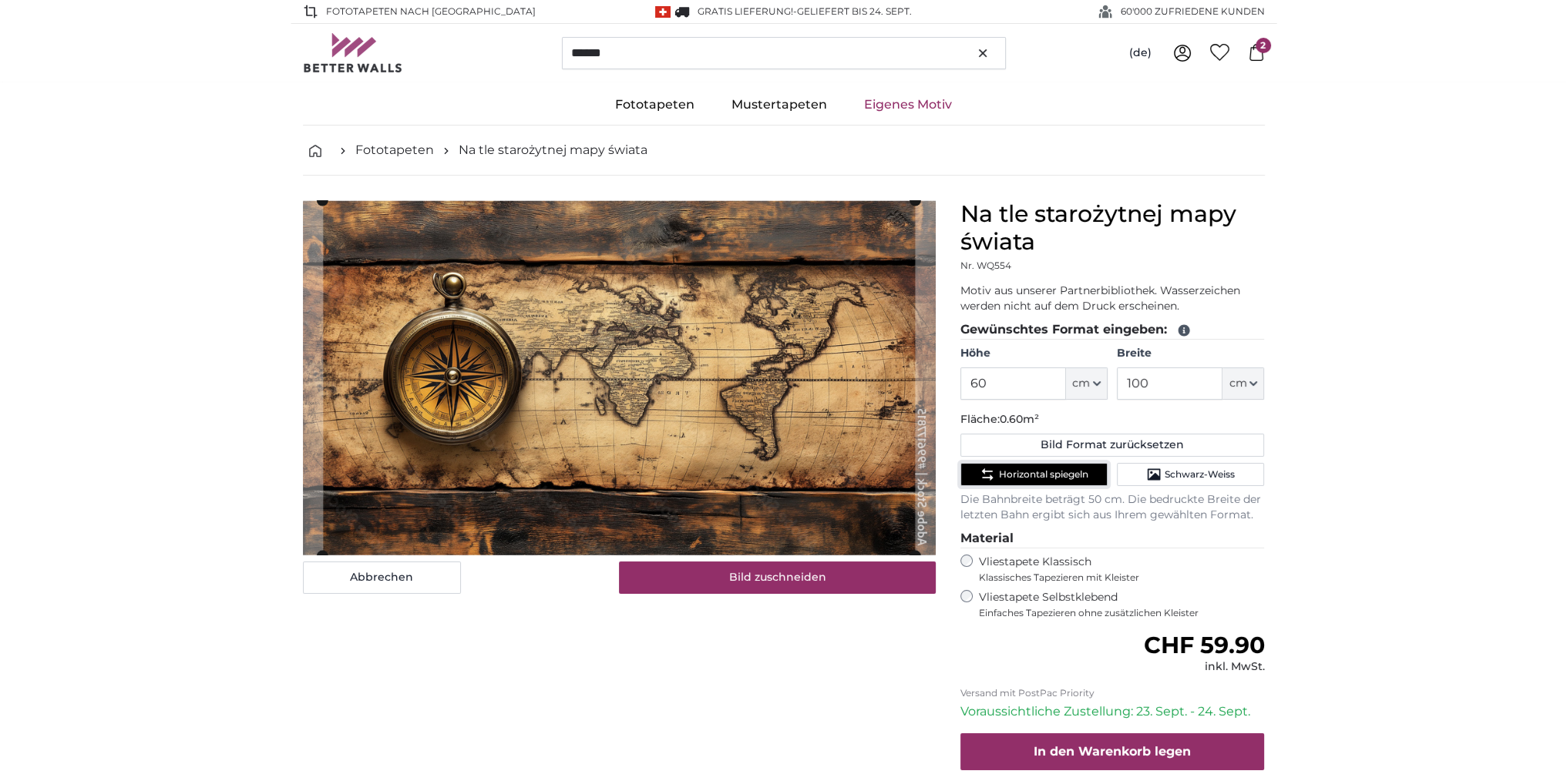
click at [1037, 479] on button "Horizontal spiegeln" at bounding box center [1034, 474] width 148 height 23
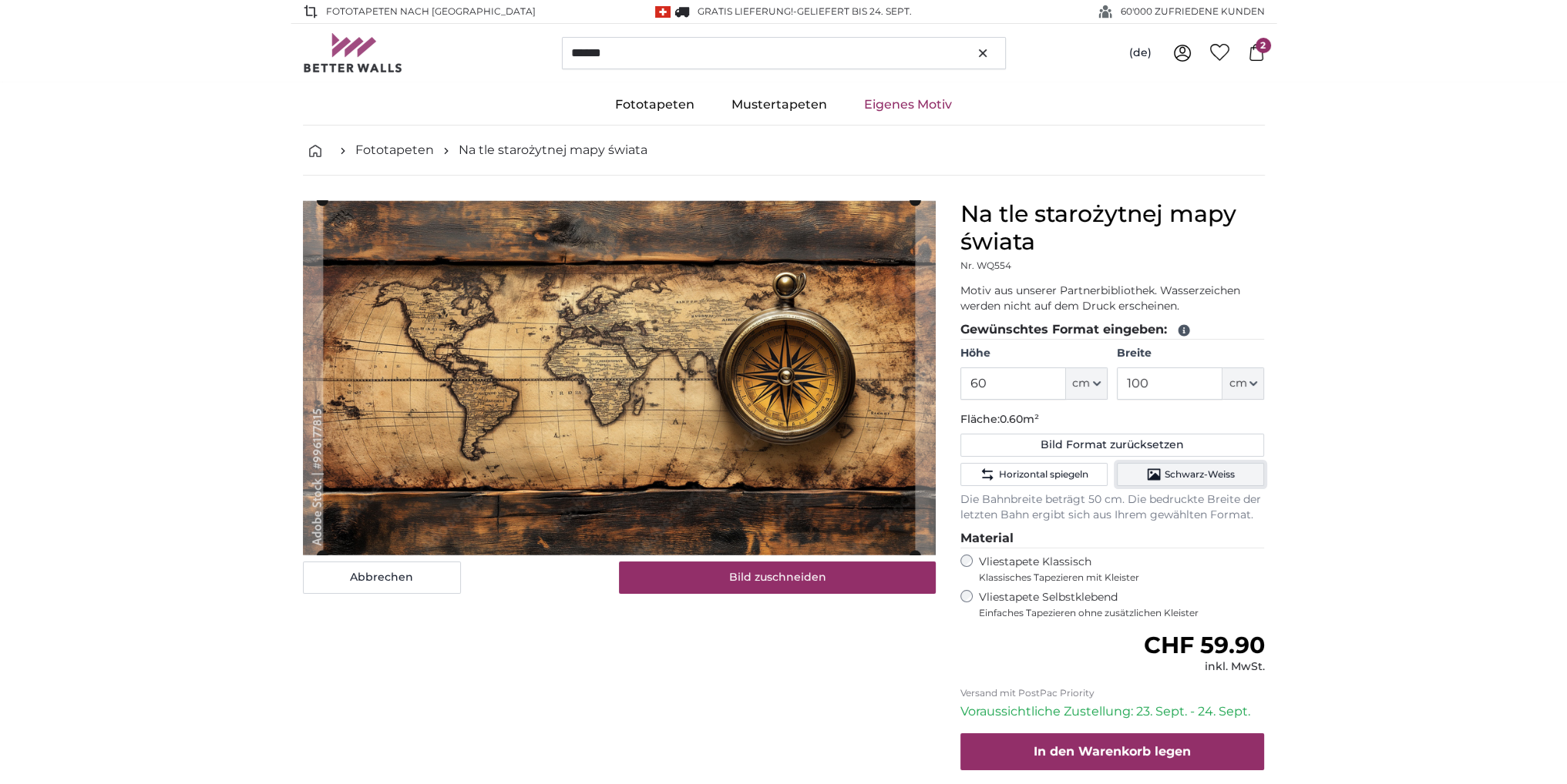
click at [1172, 479] on span "Schwarz-Weiss" at bounding box center [1199, 474] width 70 height 12
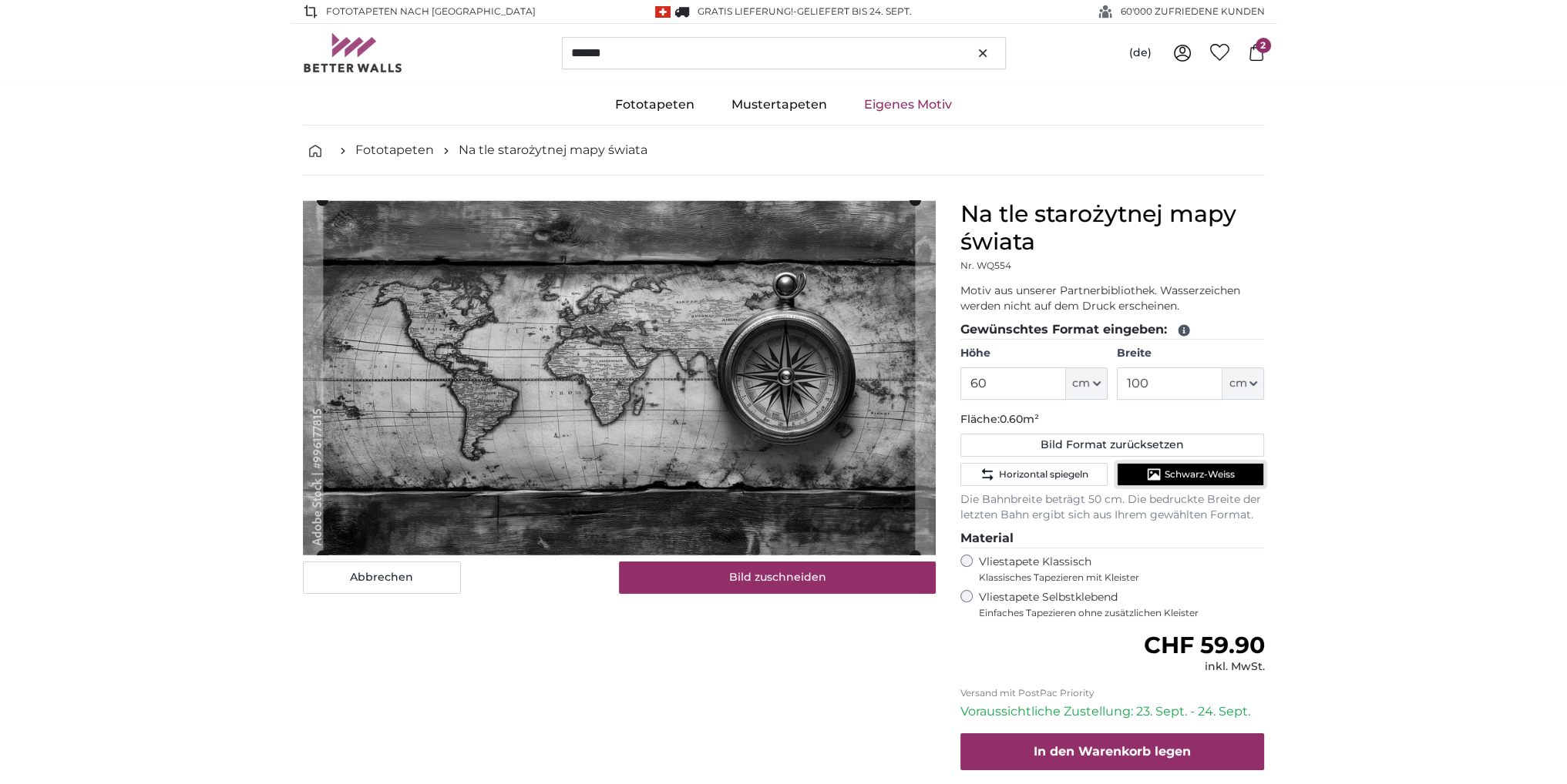
click at [1172, 479] on span "Schwarz-Weiss" at bounding box center [1199, 474] width 70 height 12
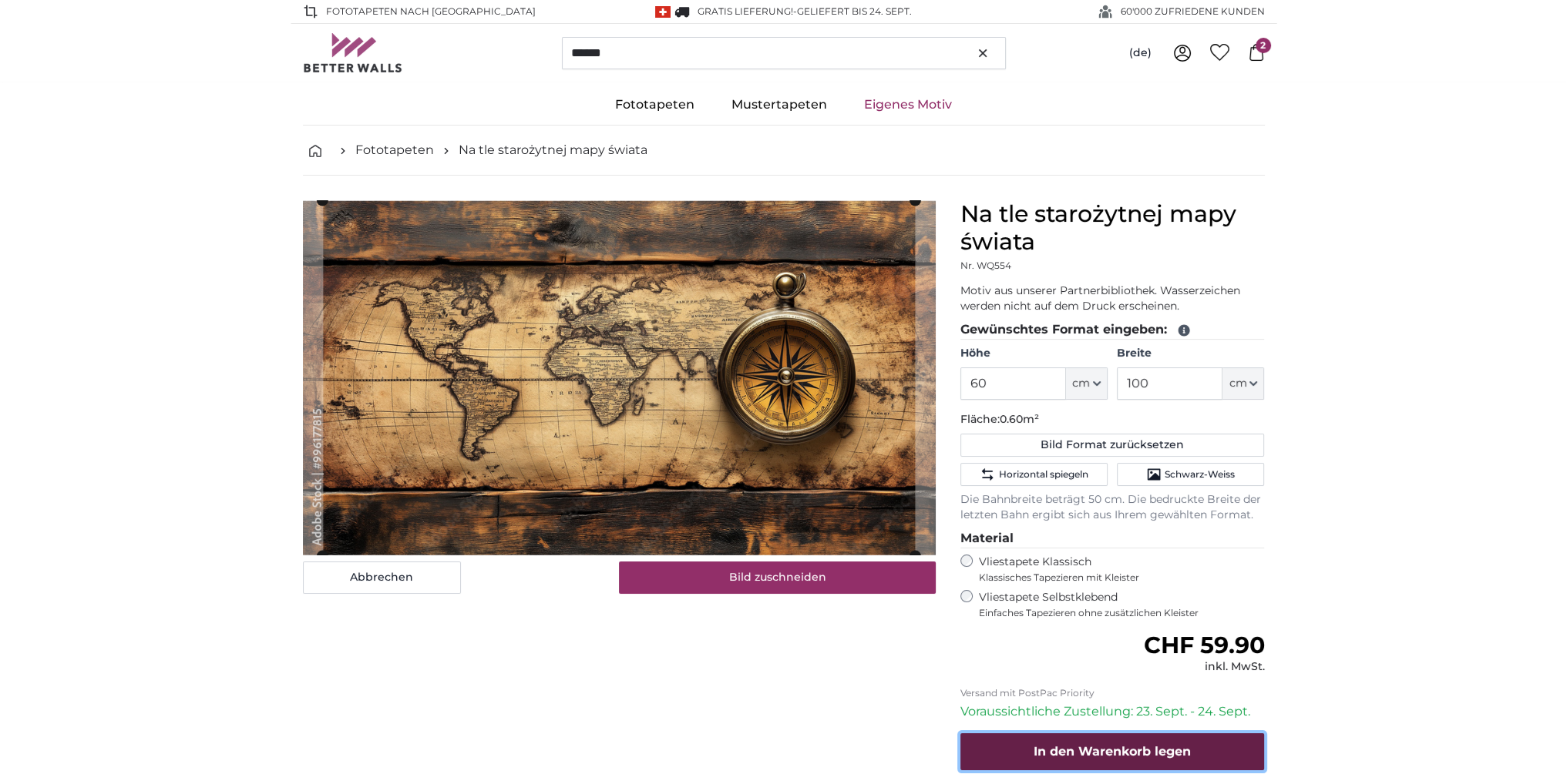
click at [1109, 750] on span "In den Warenkorb legen" at bounding box center [1112, 751] width 157 height 14
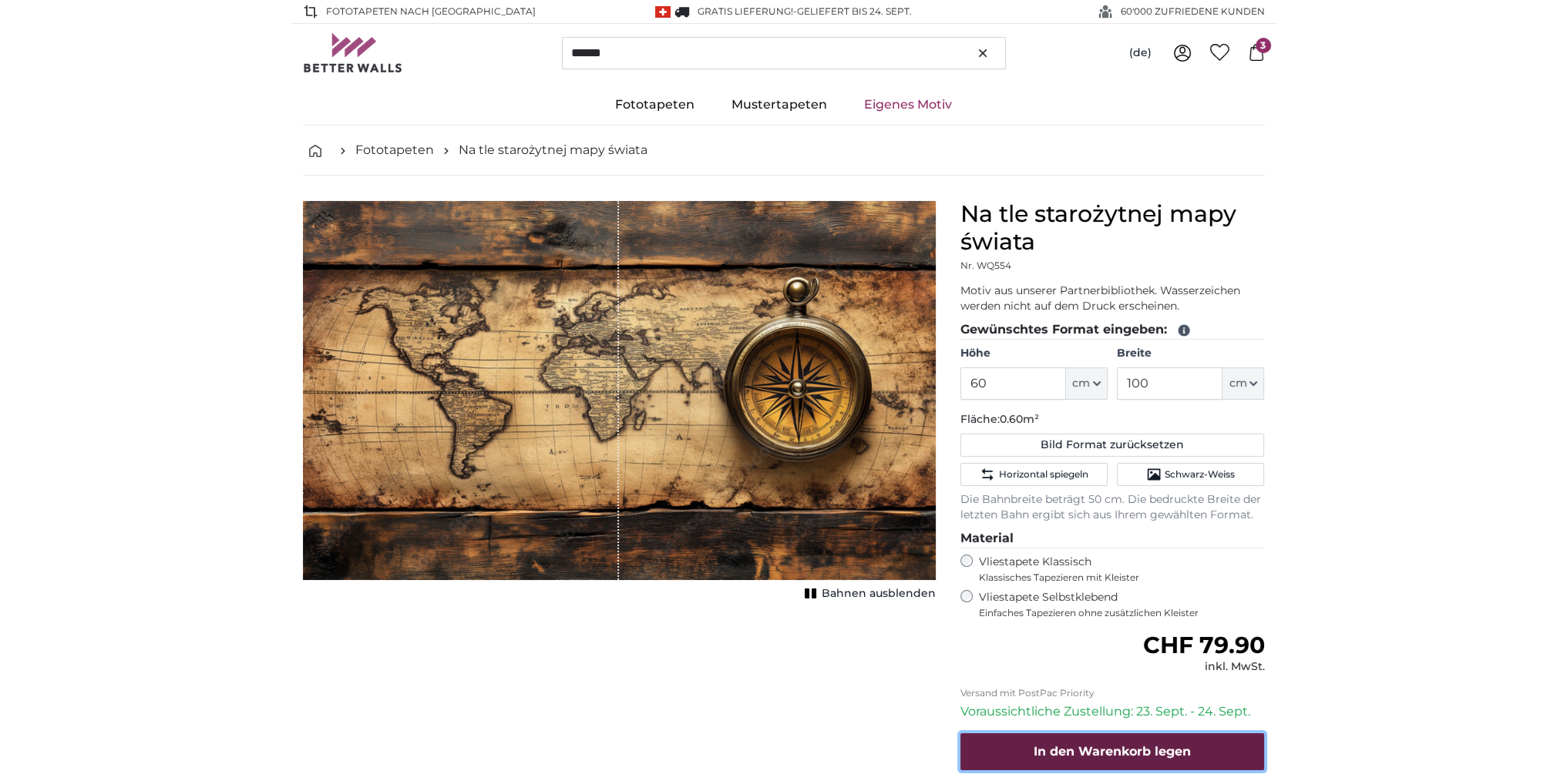
click at [1106, 753] on span "In den Warenkorb legen" at bounding box center [1112, 751] width 157 height 14
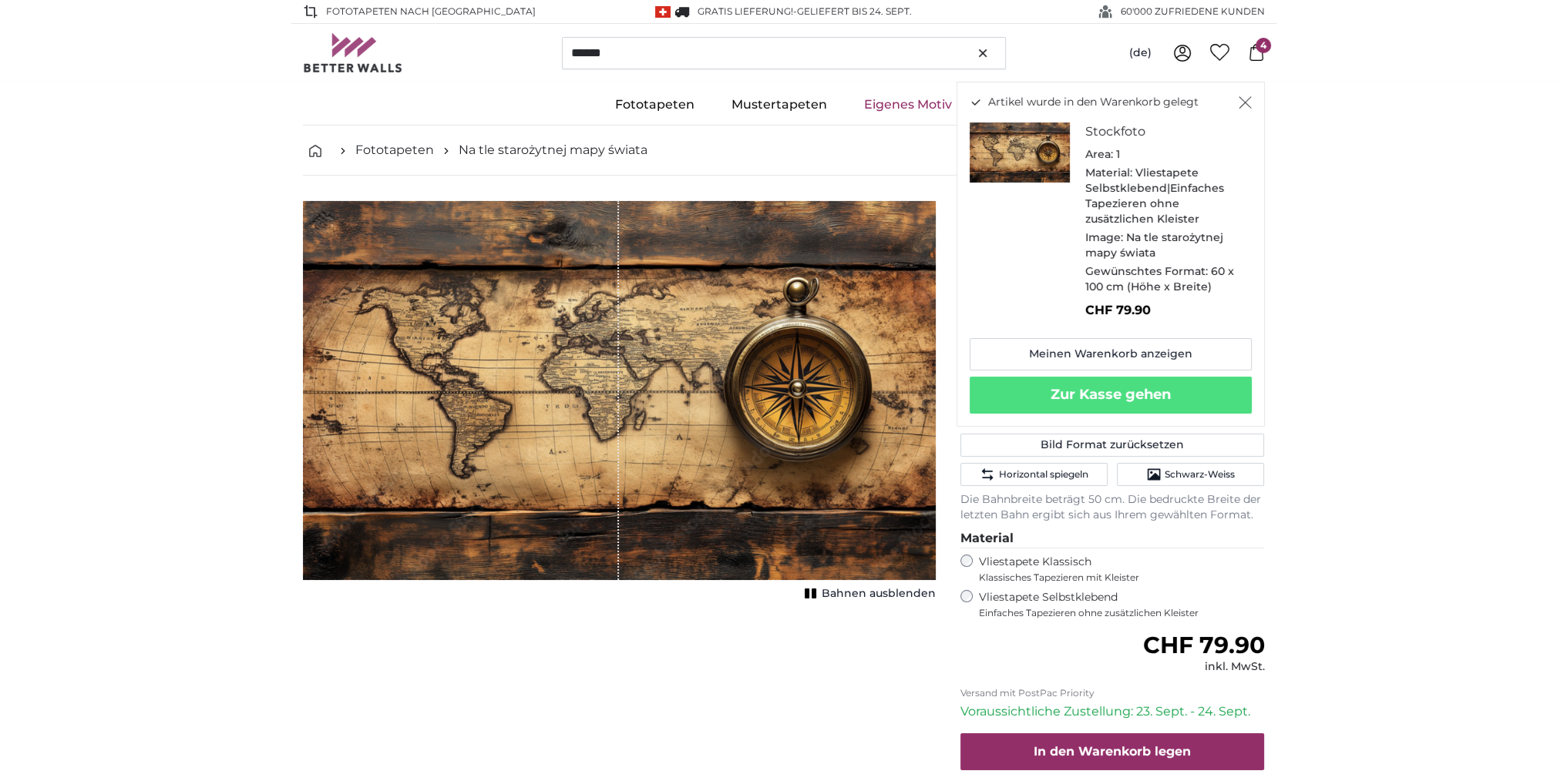
click at [1258, 56] on icon at bounding box center [1256, 52] width 17 height 17
